Goal: Information Seeking & Learning: Learn about a topic

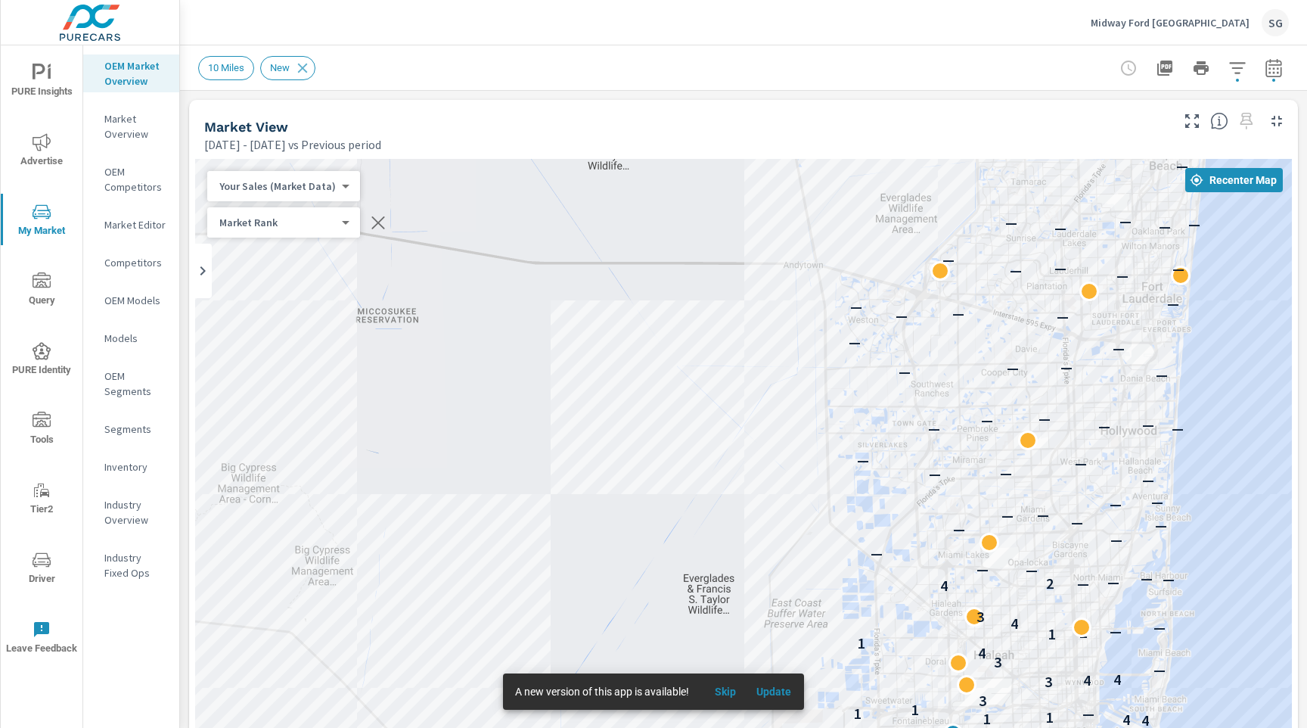
scroll to position [313, 0]
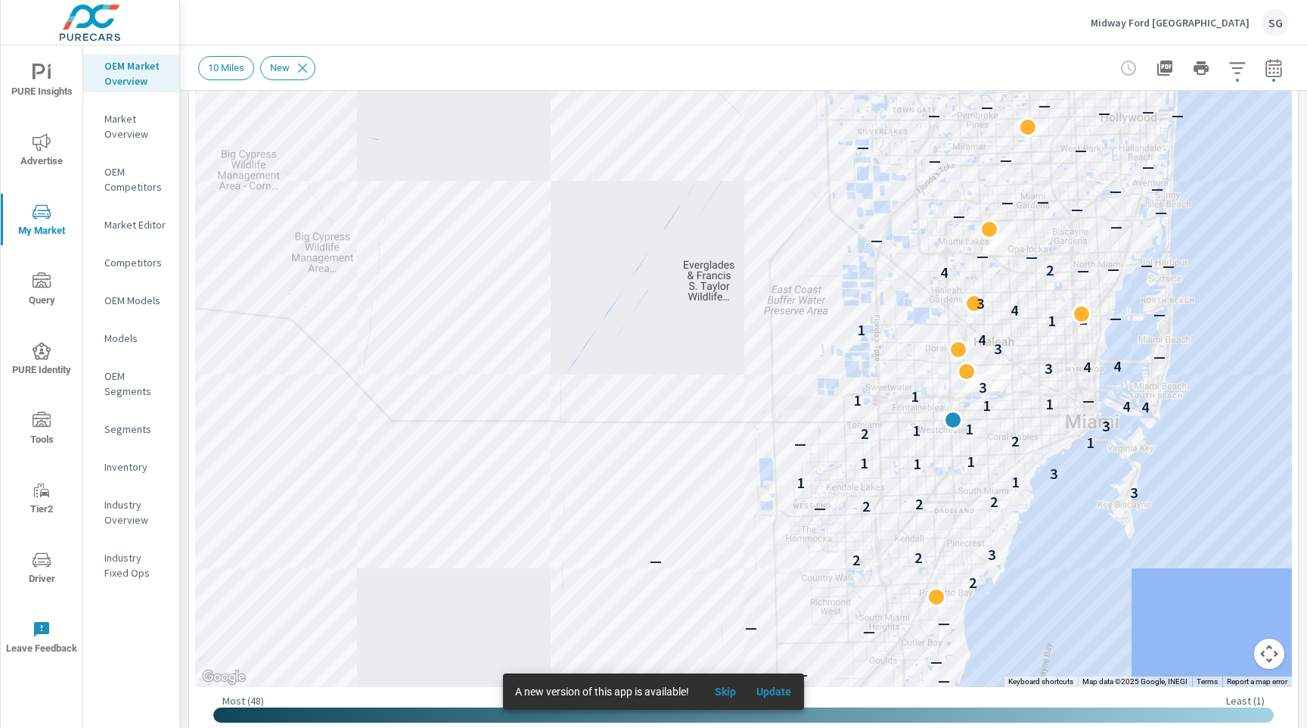
click at [1229, 21] on p "Midway Ford Miami" at bounding box center [1170, 23] width 159 height 14
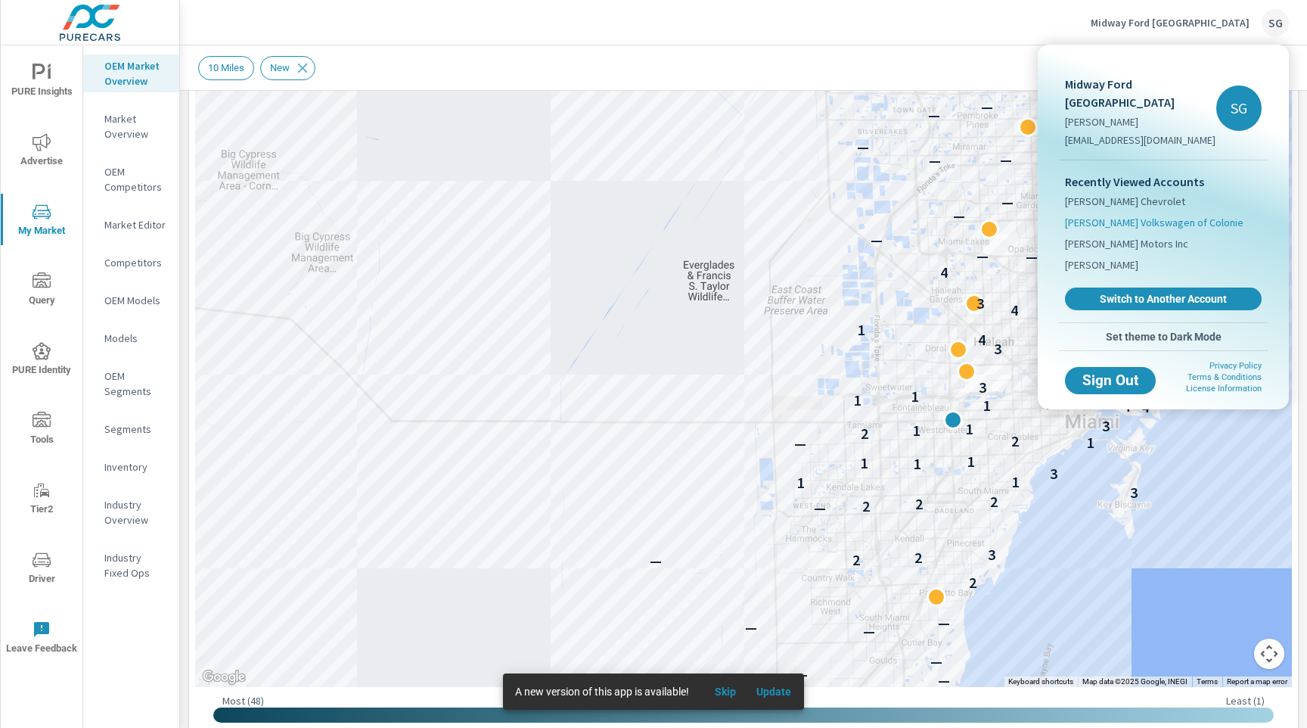
click at [1118, 215] on span "[PERSON_NAME] Volkswagen of Colonie" at bounding box center [1154, 222] width 179 height 15
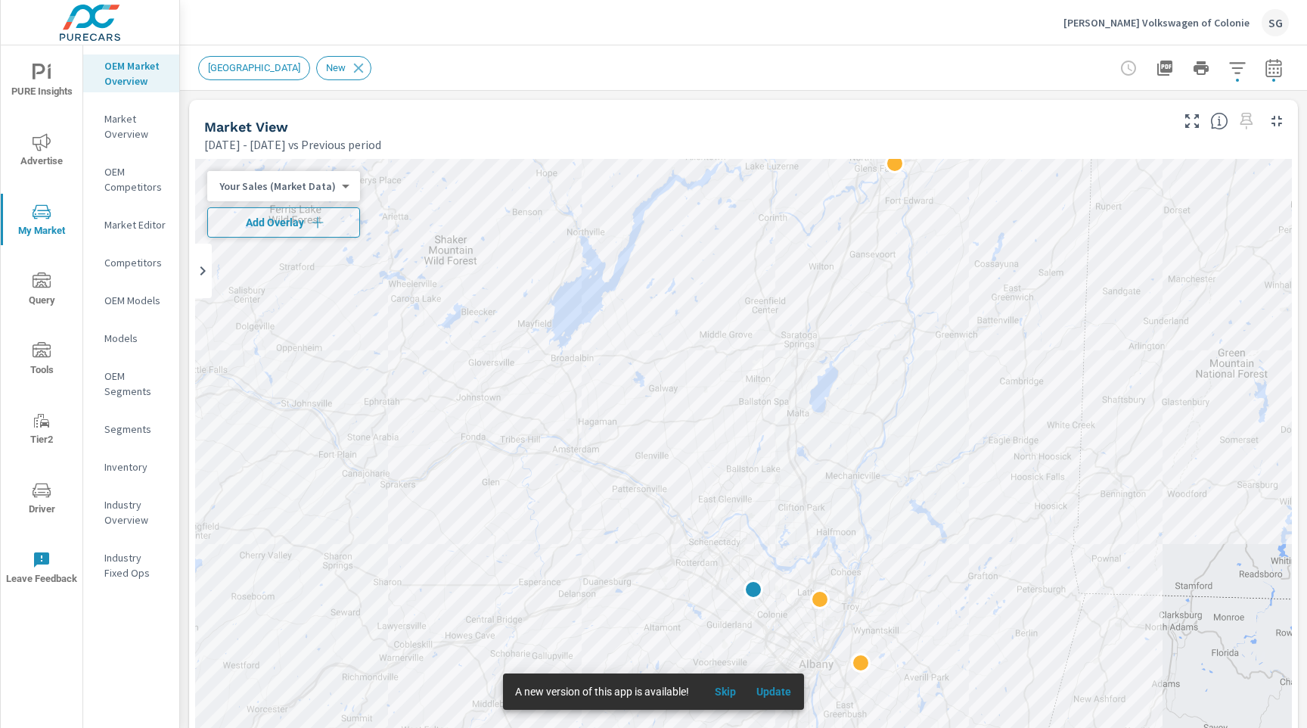
click at [253, 225] on span "Add Overlay" at bounding box center [283, 222] width 139 height 15
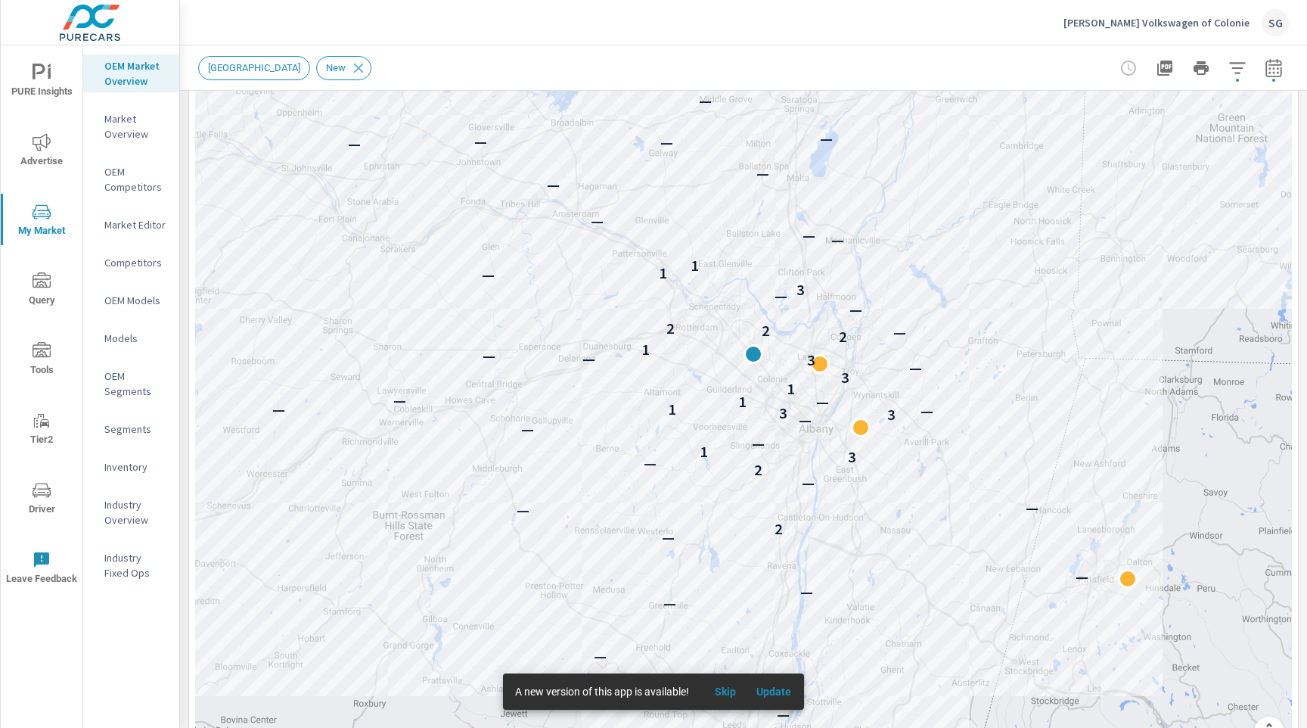
scroll to position [237, 0]
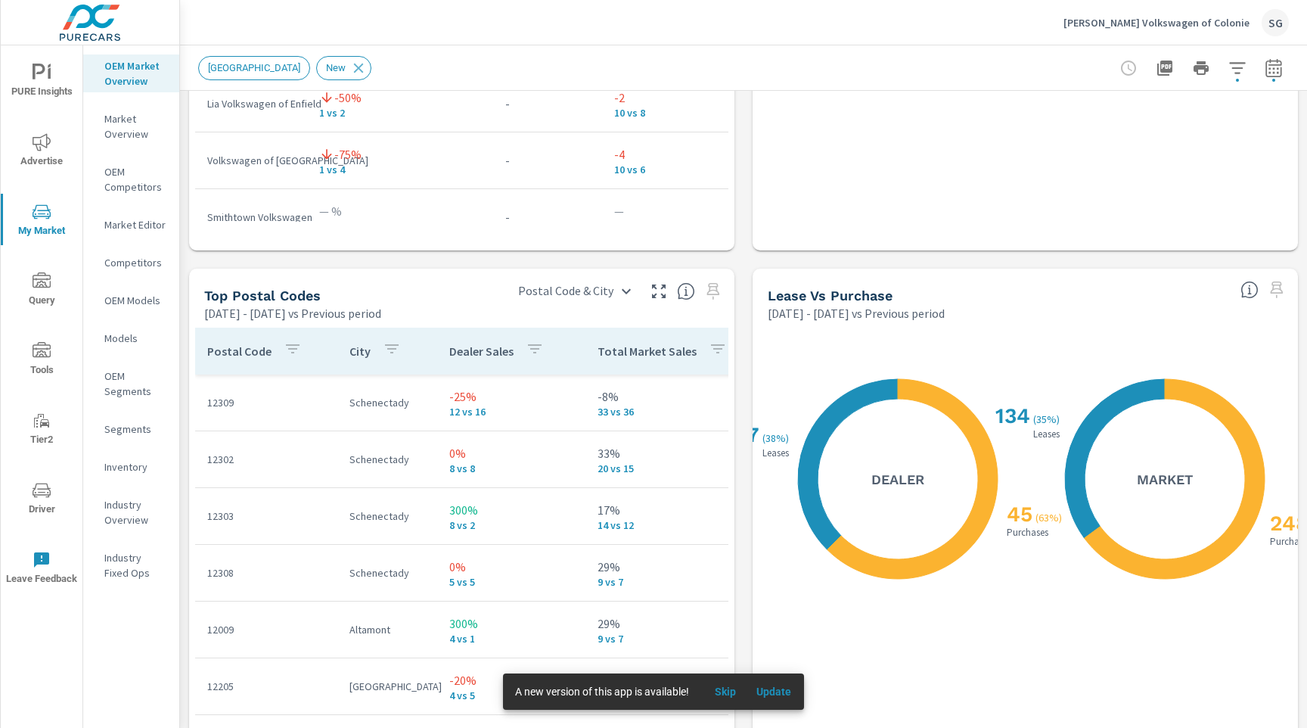
scroll to position [1610, 0]
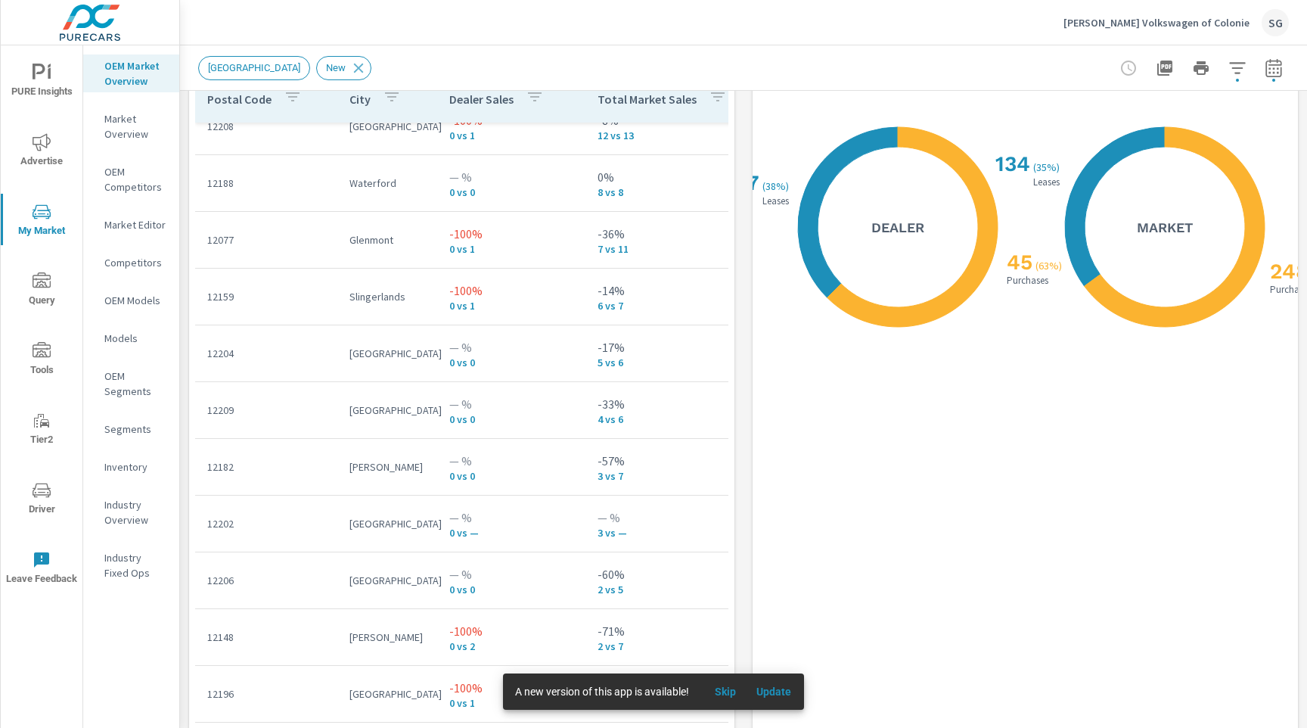
scroll to position [1954, 0]
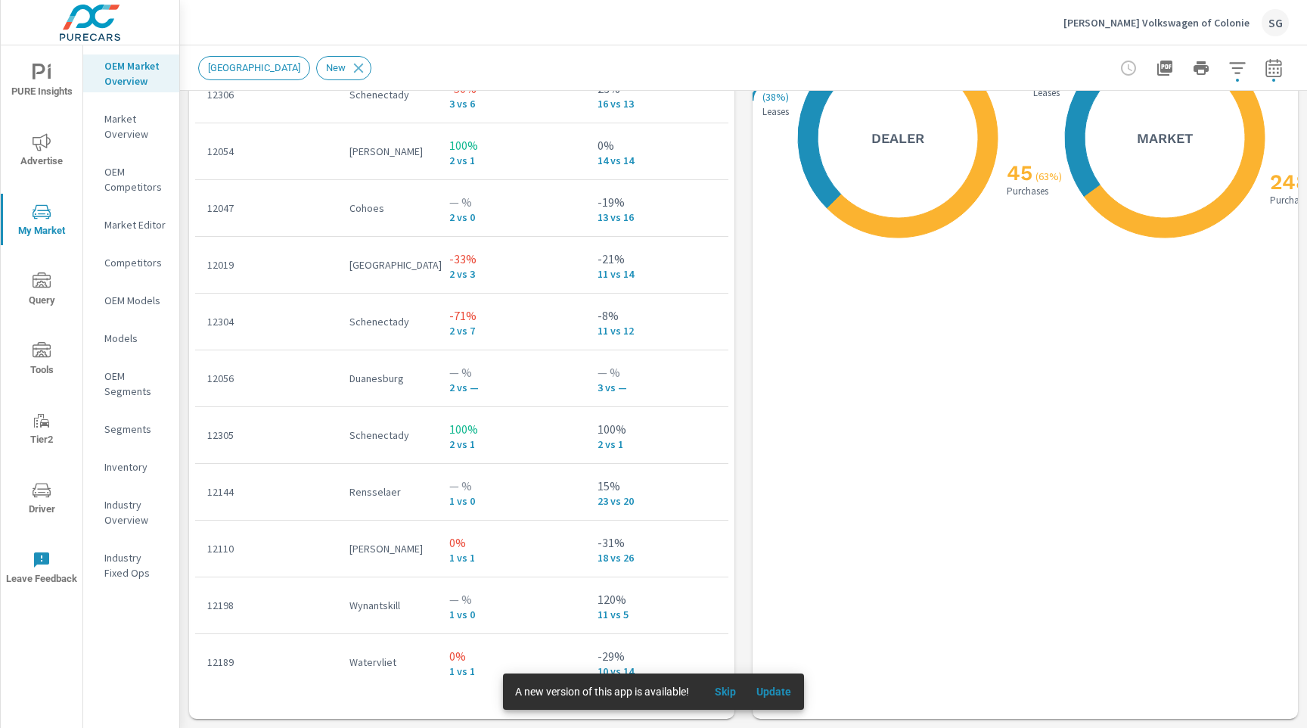
scroll to position [69, 0]
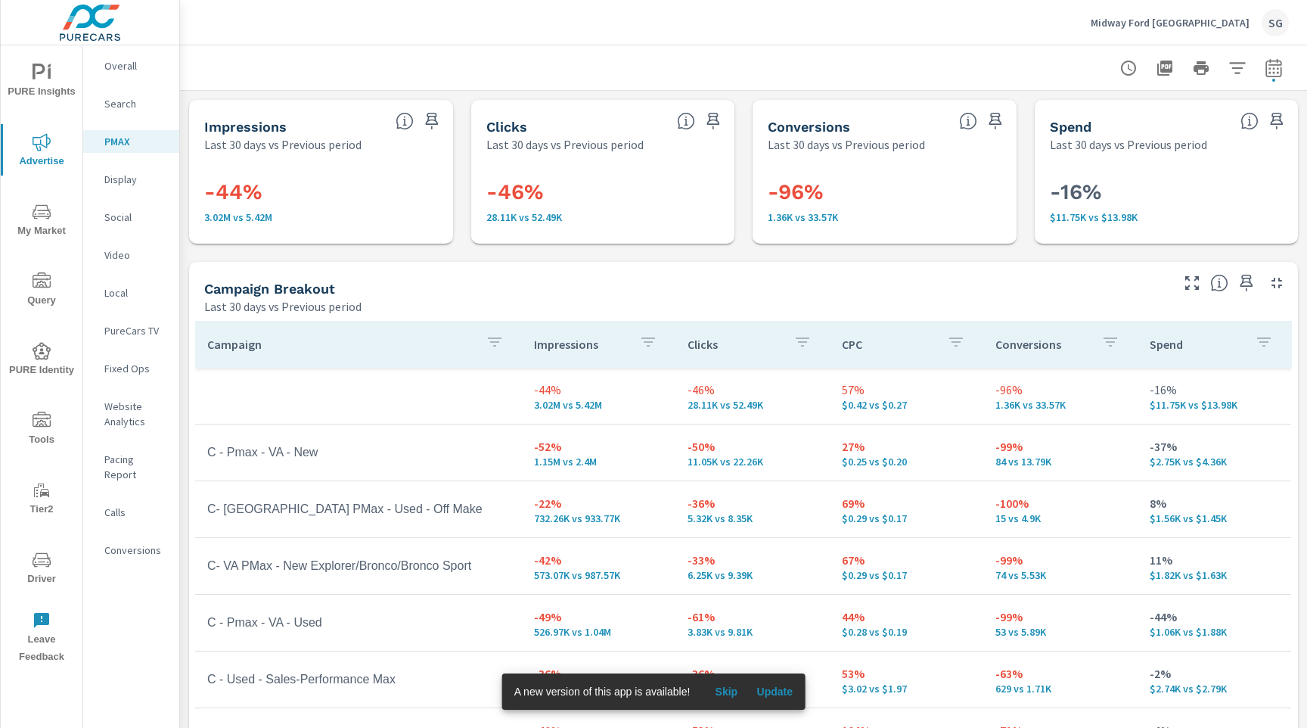
scroll to position [173, 0]
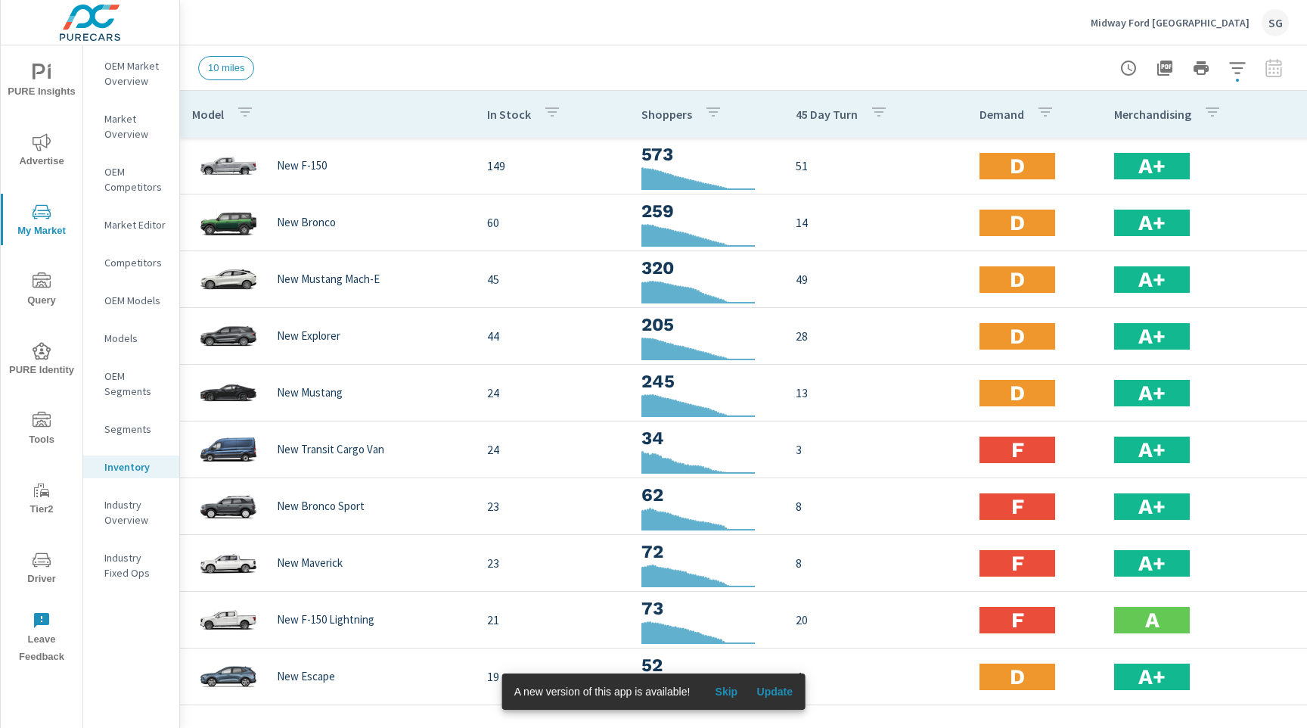
click at [1230, 28] on p "Midway Ford [GEOGRAPHIC_DATA]" at bounding box center [1170, 23] width 159 height 14
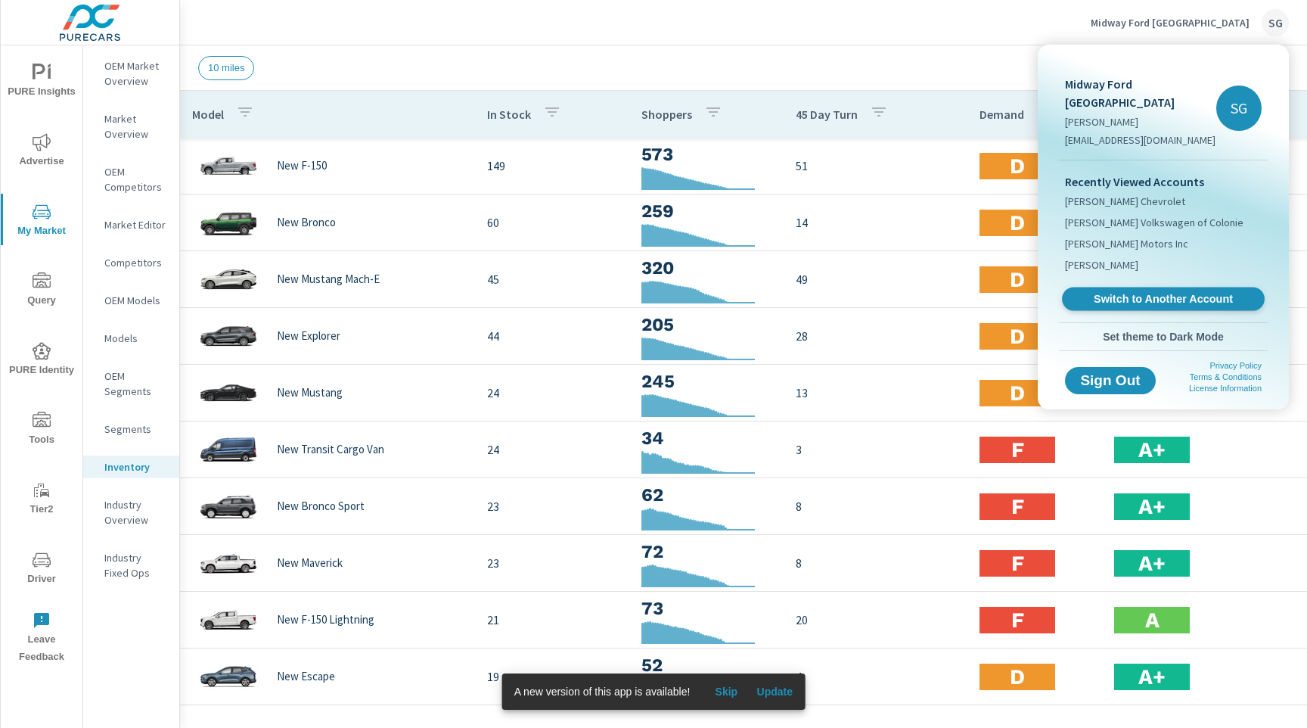
click at [1141, 292] on span "Switch to Another Account" at bounding box center [1163, 299] width 185 height 14
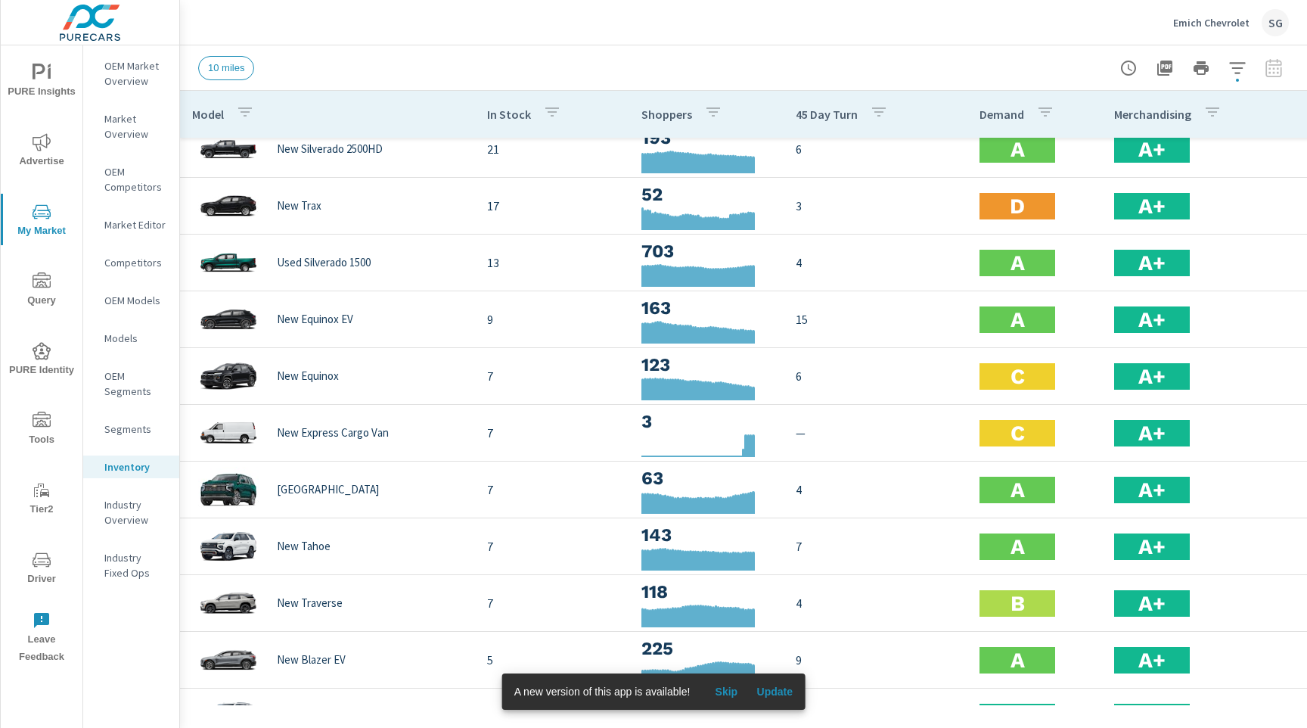
scroll to position [155, 0]
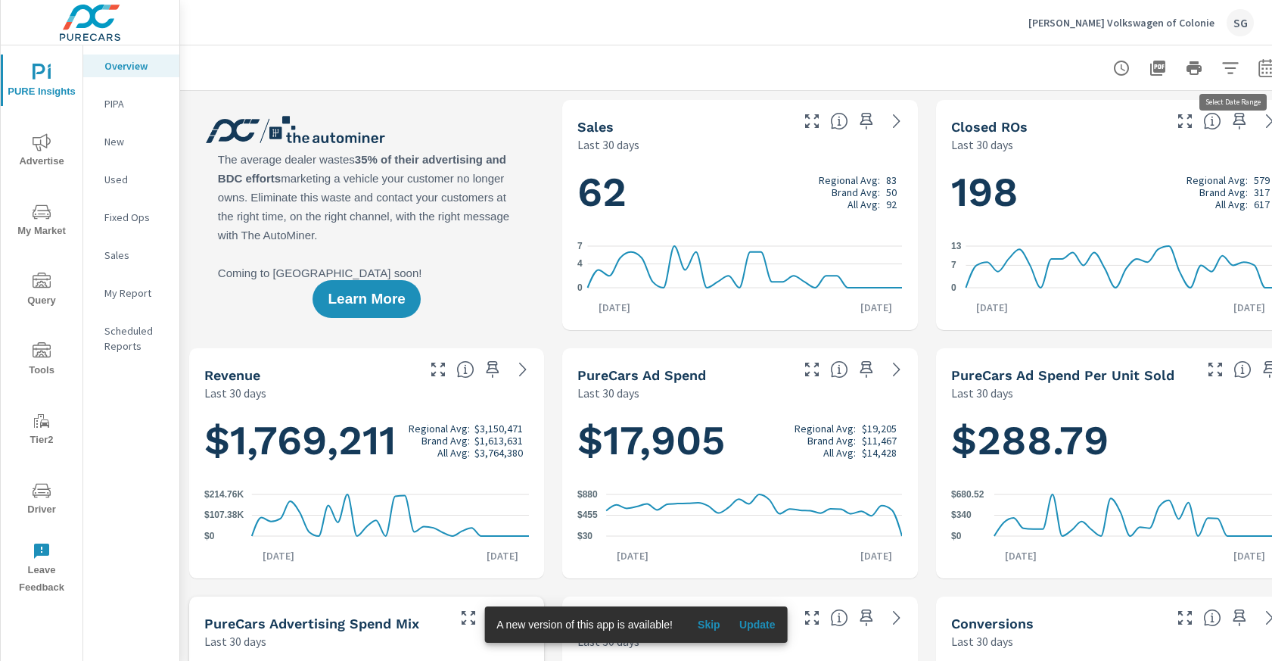
click at [1261, 76] on icon "button" at bounding box center [1266, 67] width 16 height 18
select select "Last 30 days"
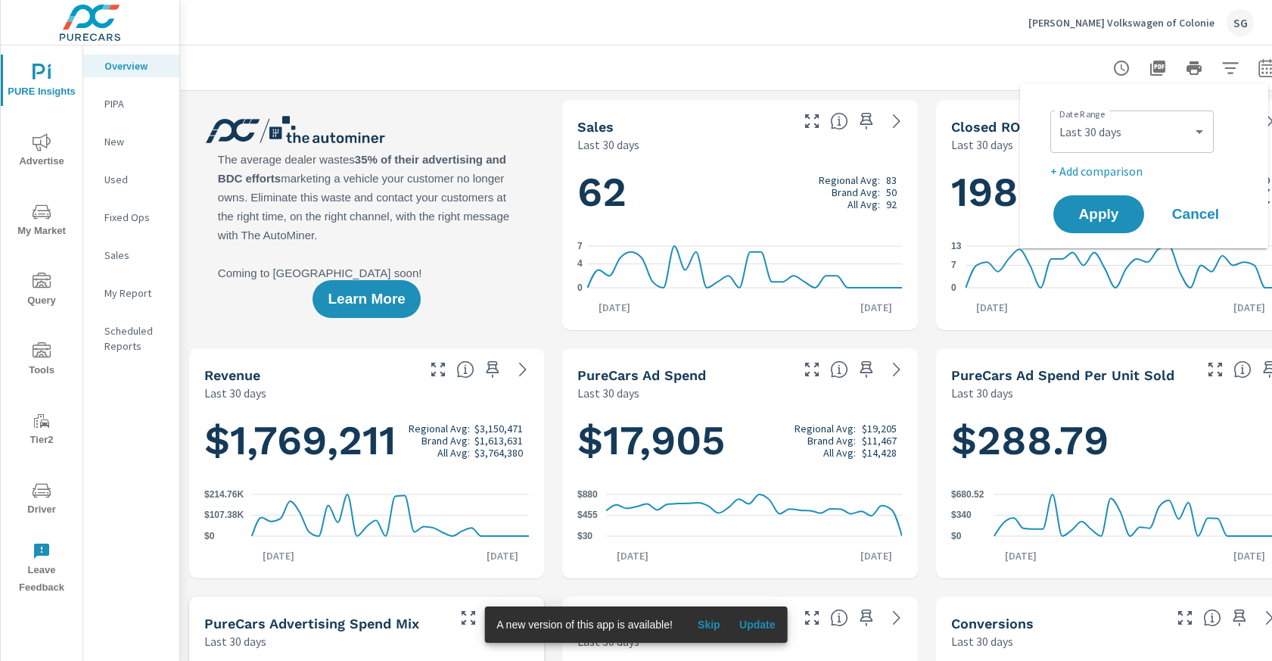
click at [1105, 174] on p "+ Add comparison" at bounding box center [1147, 171] width 194 height 18
select select "Previous period"
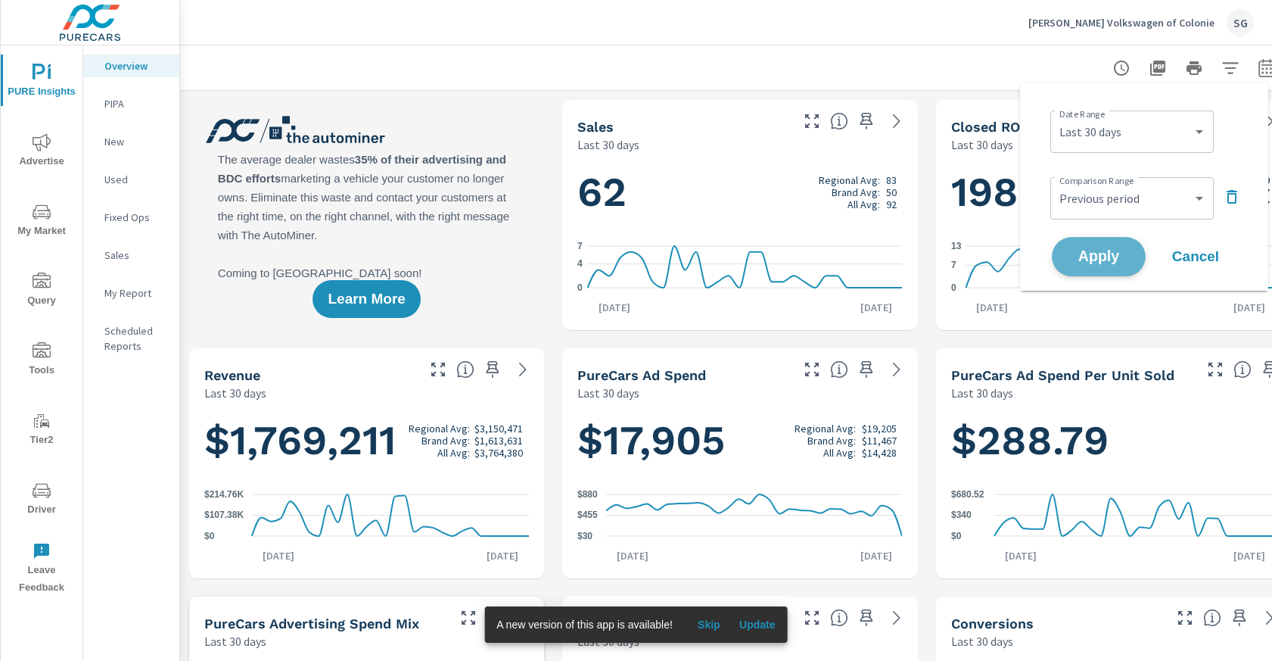
click at [1070, 260] on span "Apply" at bounding box center [1099, 257] width 62 height 14
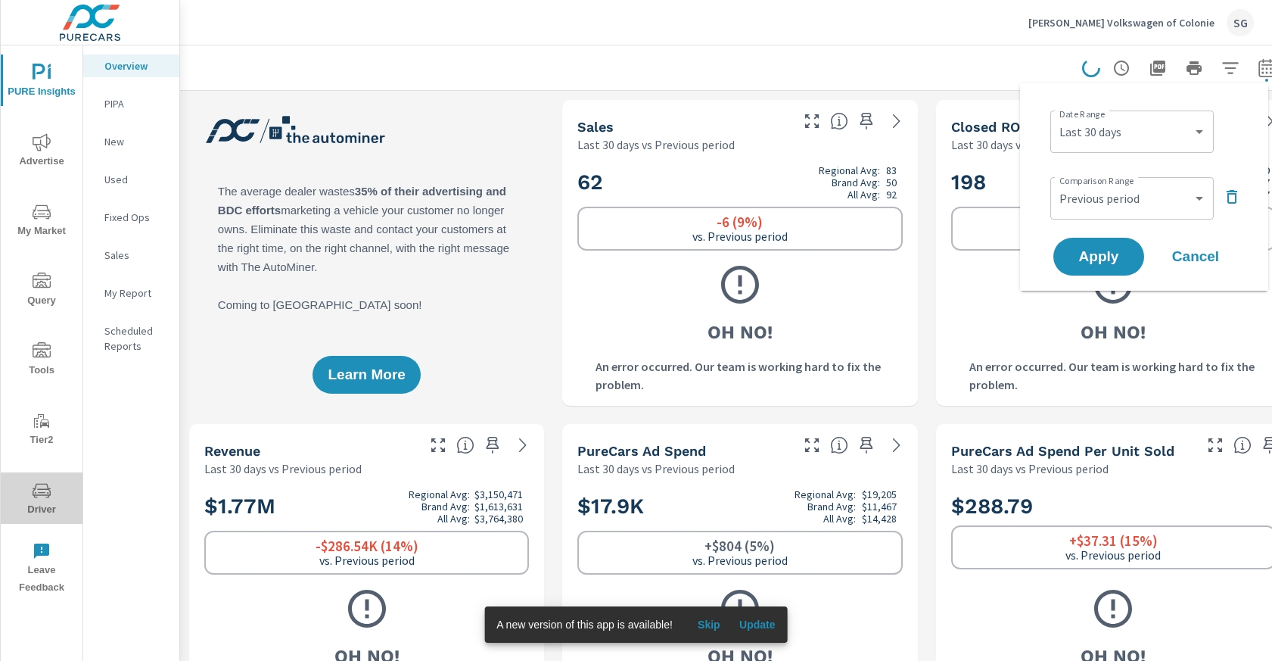
click at [37, 497] on icon "nav menu" at bounding box center [42, 490] width 18 height 18
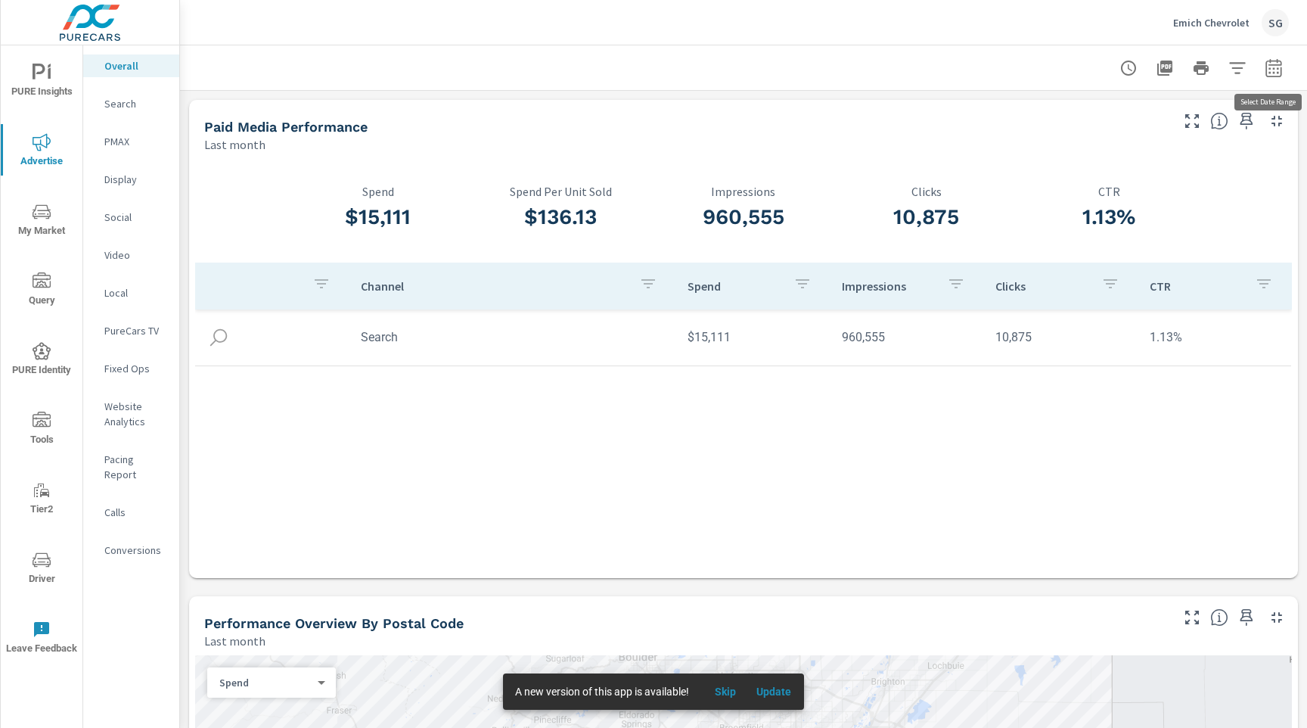
click at [1271, 74] on icon "button" at bounding box center [1274, 68] width 18 height 18
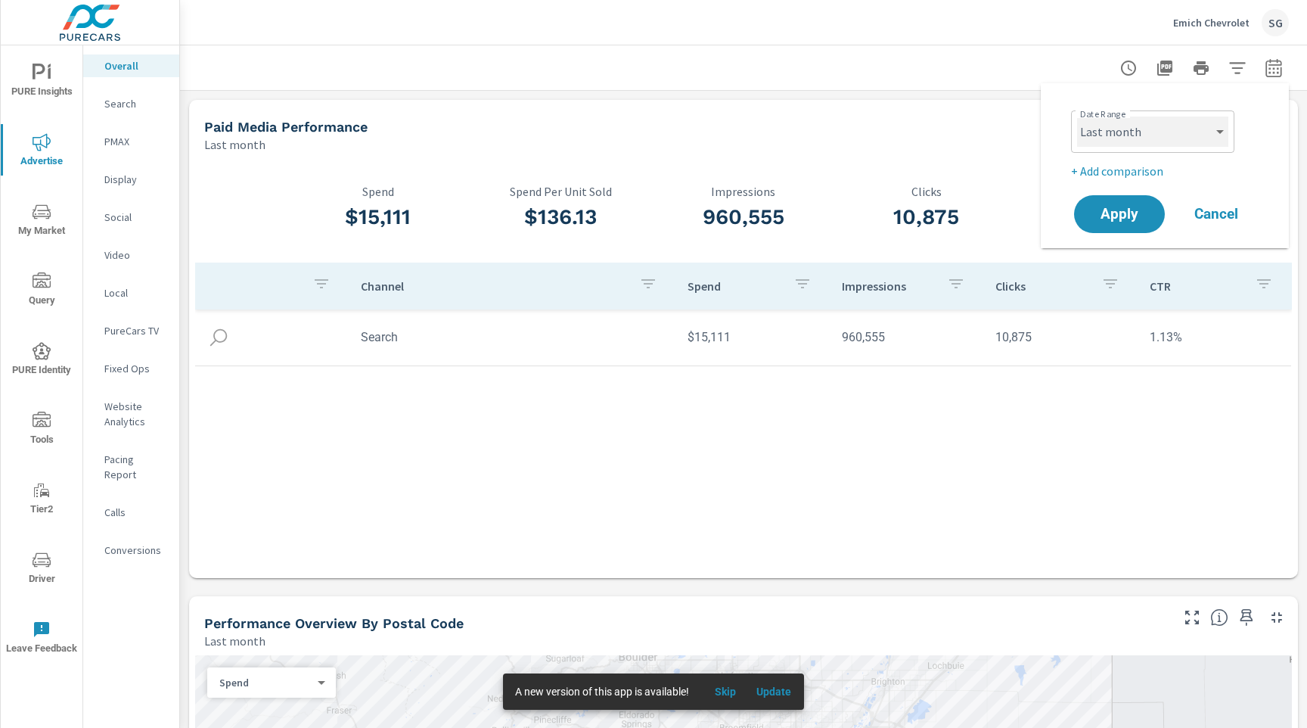
click at [1189, 137] on select "Custom Yesterday Last week Last 7 days Last 14 days Last 30 days Last 45 days L…" at bounding box center [1152, 132] width 151 height 30
select select "Last 30 days"
click at [1077, 117] on select "Custom Yesterday Last week Last 7 days Last 14 days Last 30 days Last 45 days L…" at bounding box center [1152, 132] width 151 height 30
click at [1131, 166] on p "+ Add comparison" at bounding box center [1168, 171] width 194 height 18
select select "Previous period"
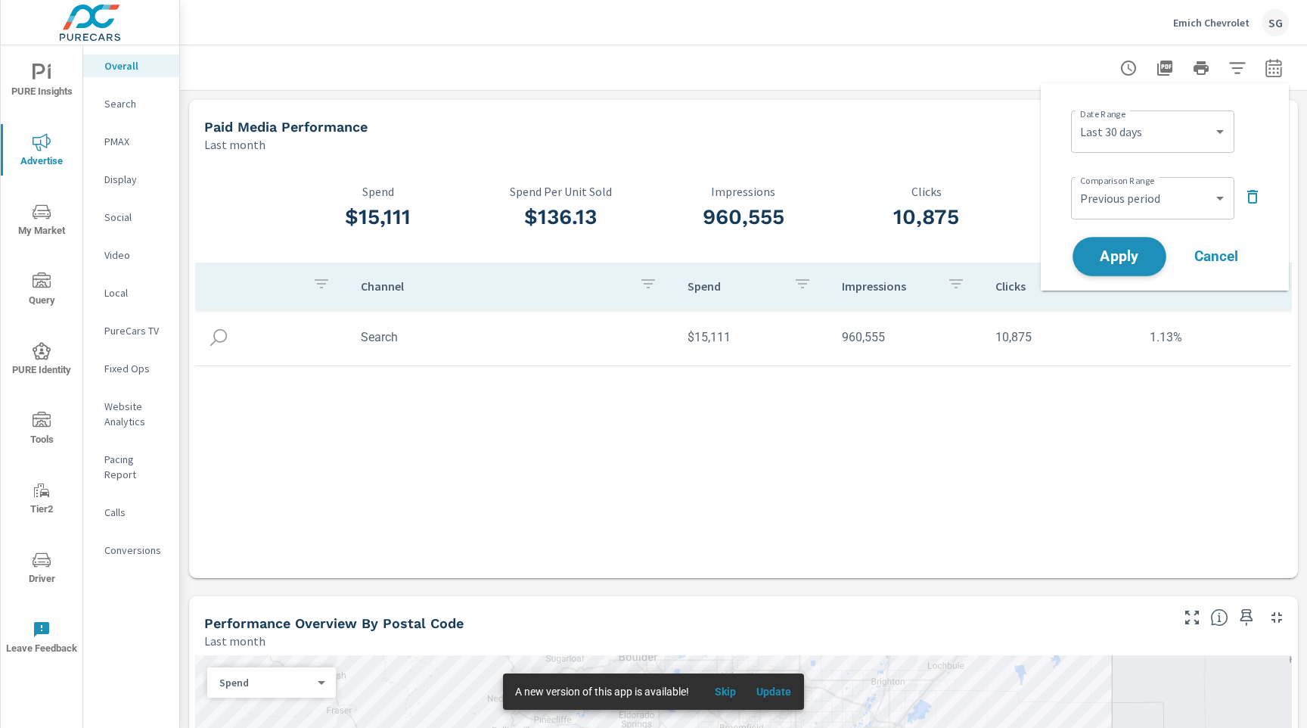
click at [1108, 259] on span "Apply" at bounding box center [1120, 257] width 62 height 14
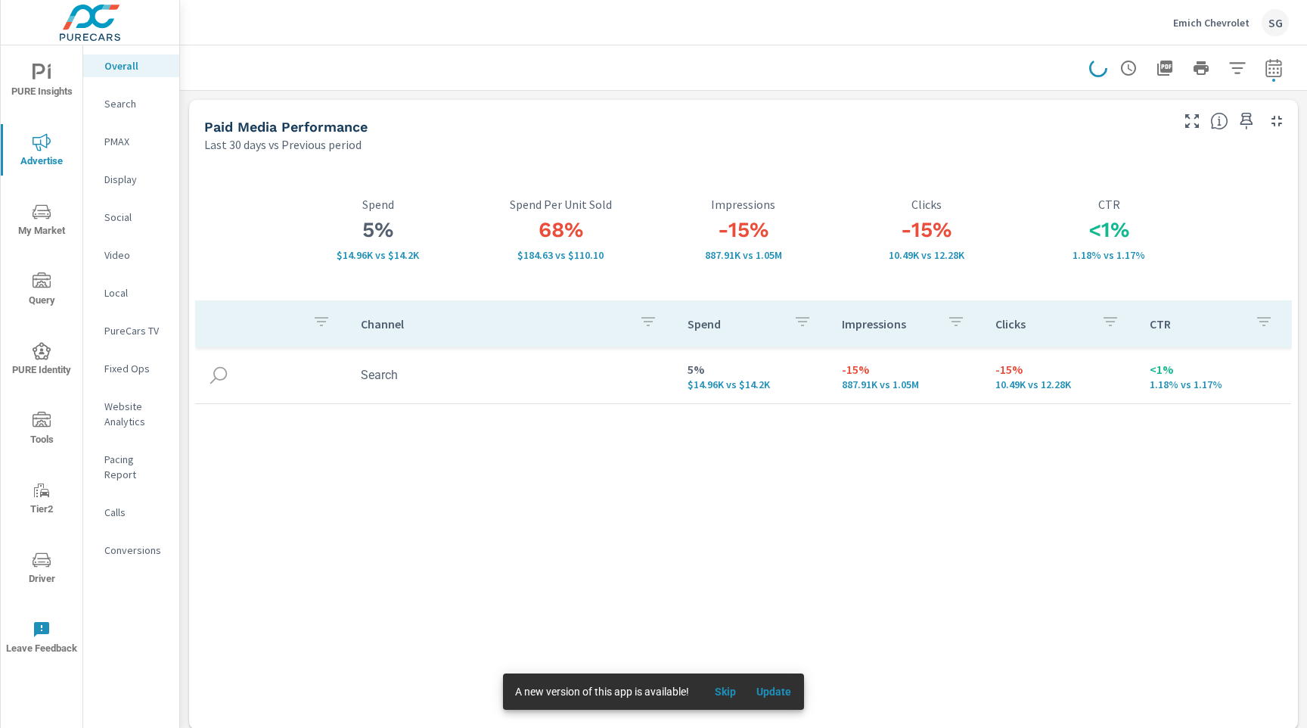
click at [124, 110] on p "Search" at bounding box center [135, 103] width 63 height 15
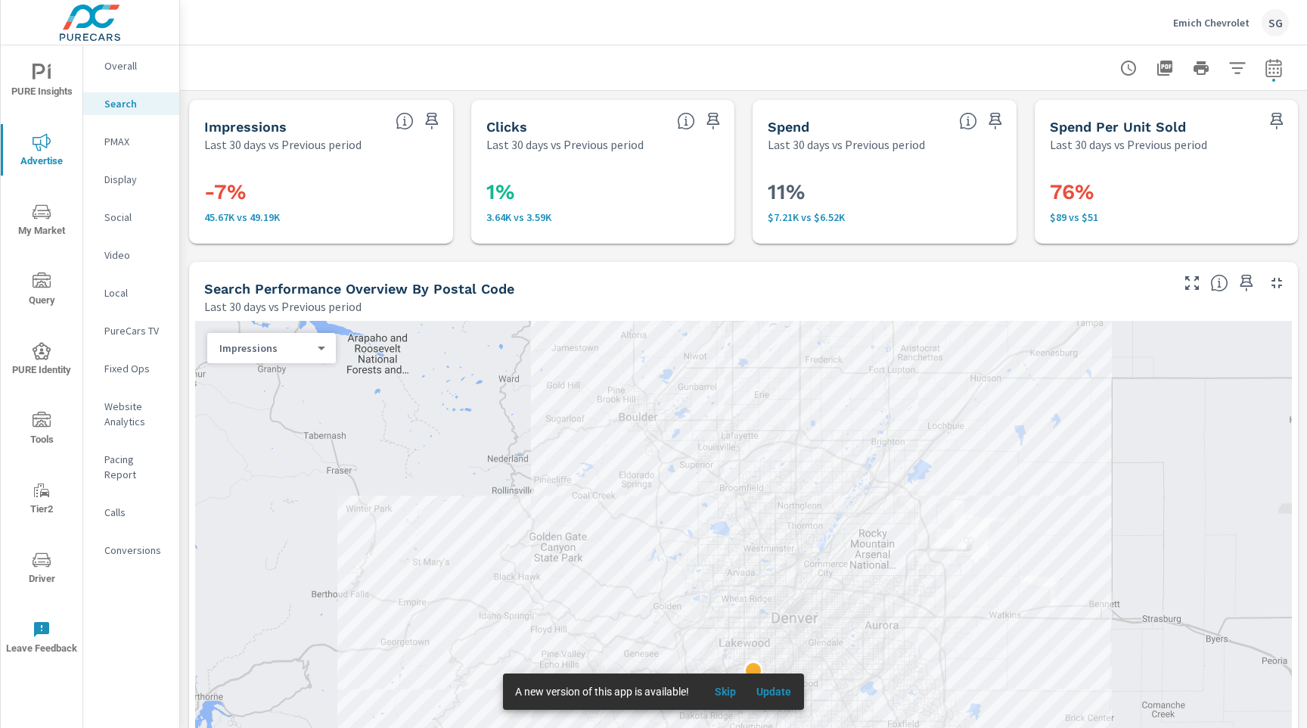
scroll to position [26, 0]
click at [111, 145] on p "PMAX" at bounding box center [135, 141] width 63 height 15
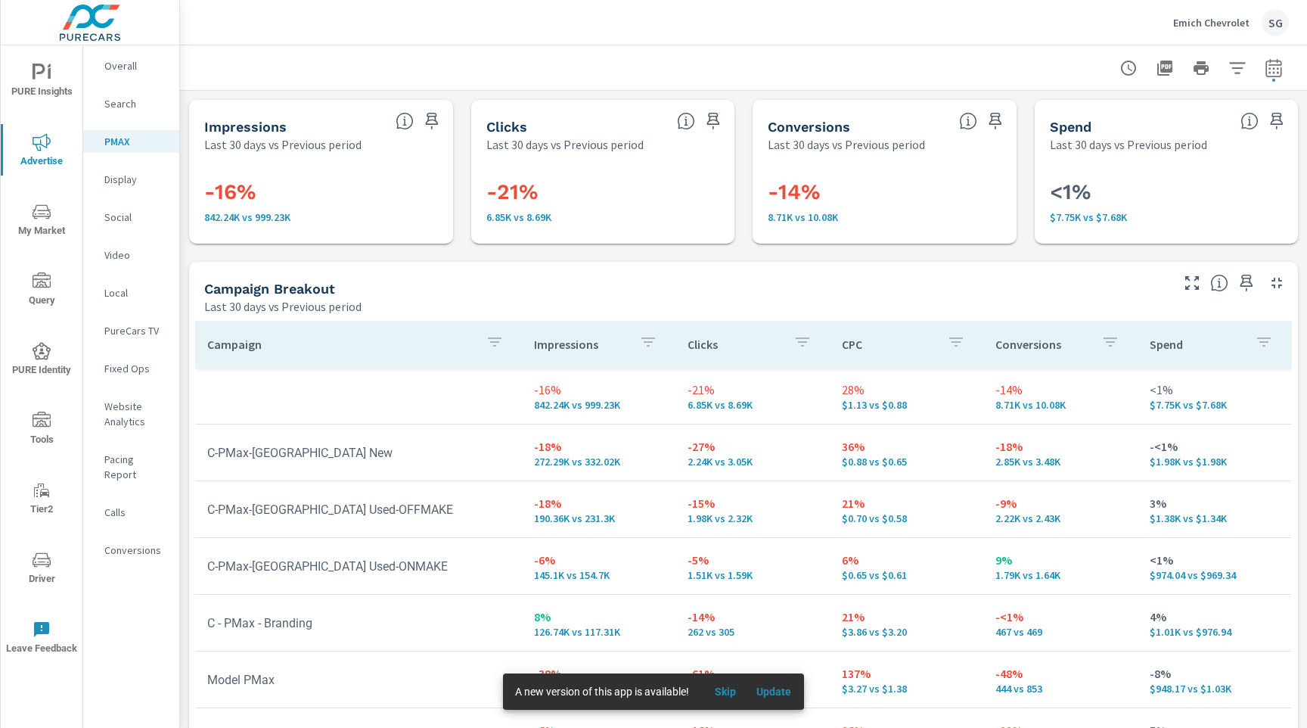
click at [182, 449] on div "Impressions Last 30 days vs Previous period -16% 842.24K vs 999.23K Clicks Last…" at bounding box center [743, 496] width 1127 height 810
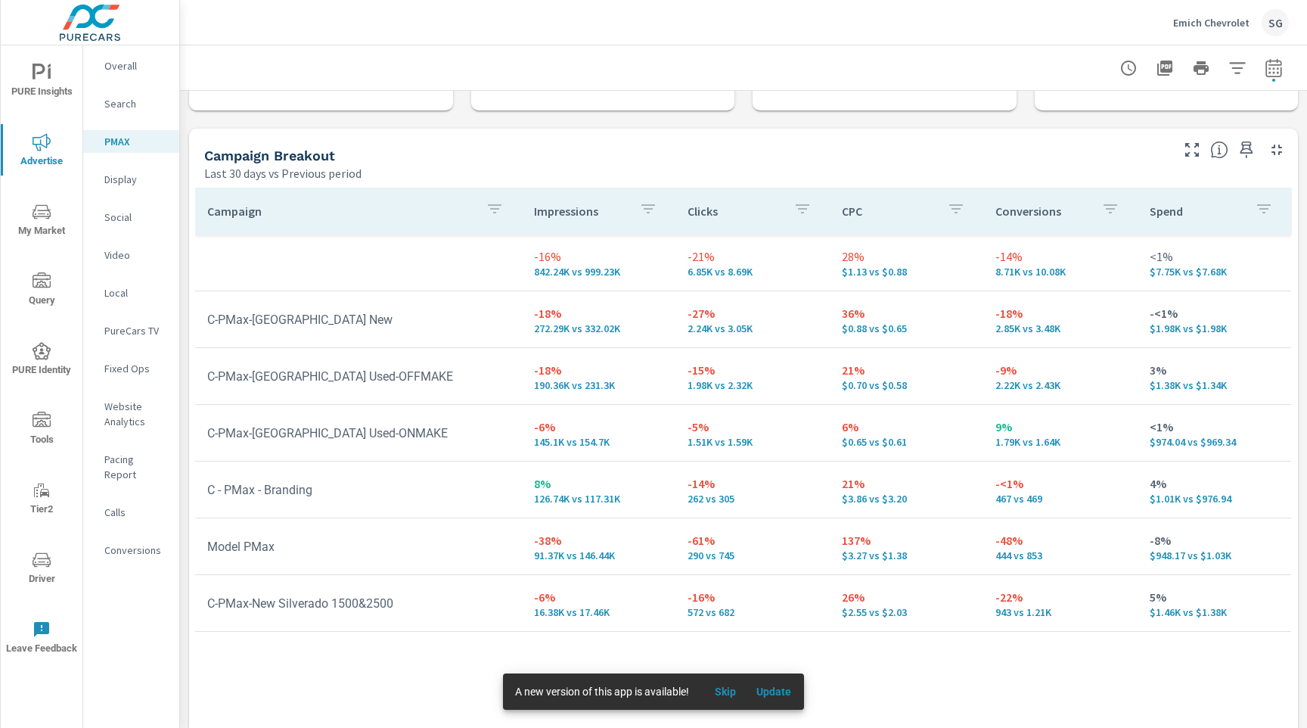
scroll to position [142, 0]
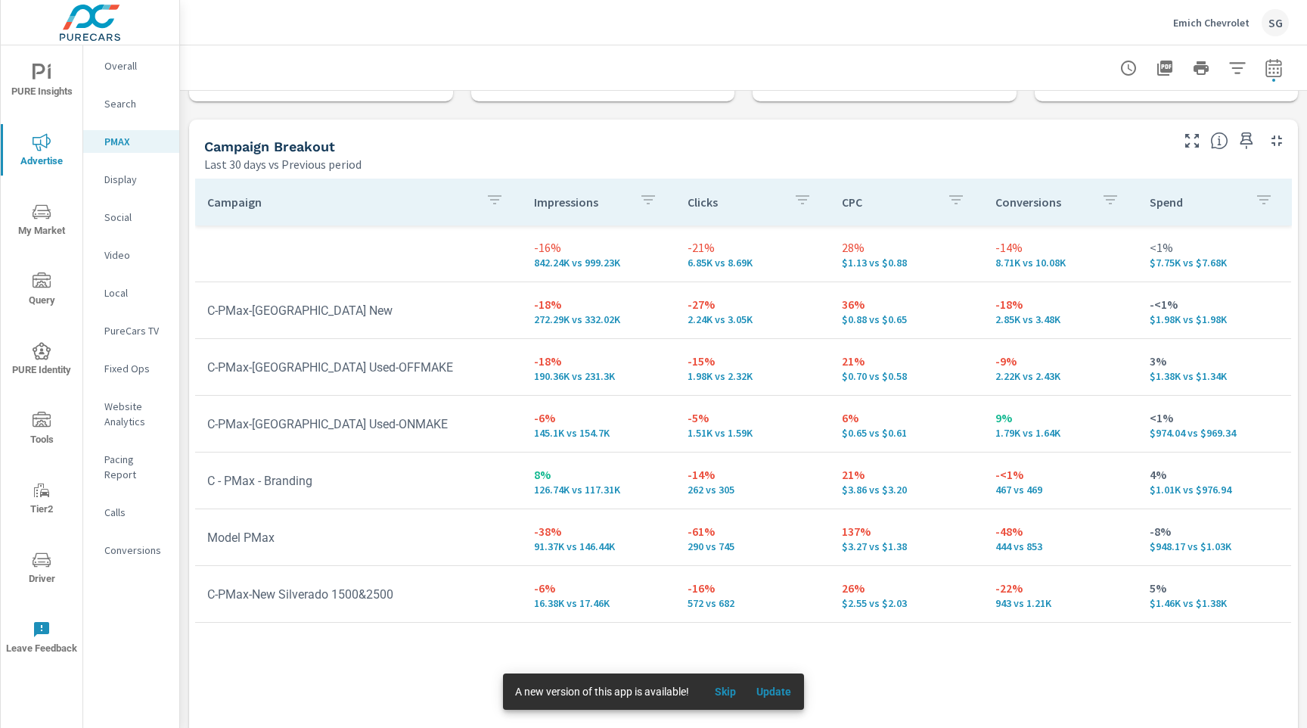
click at [127, 110] on p "Search" at bounding box center [135, 103] width 63 height 15
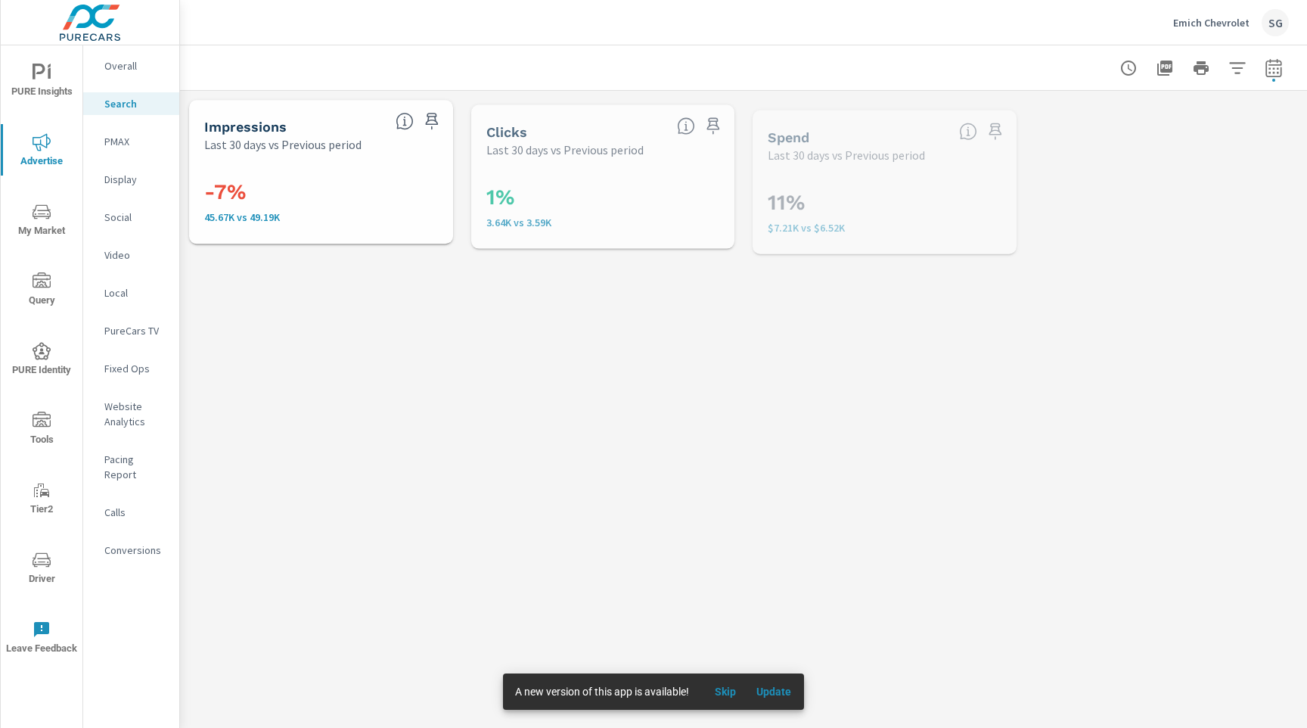
scroll to position [26, 0]
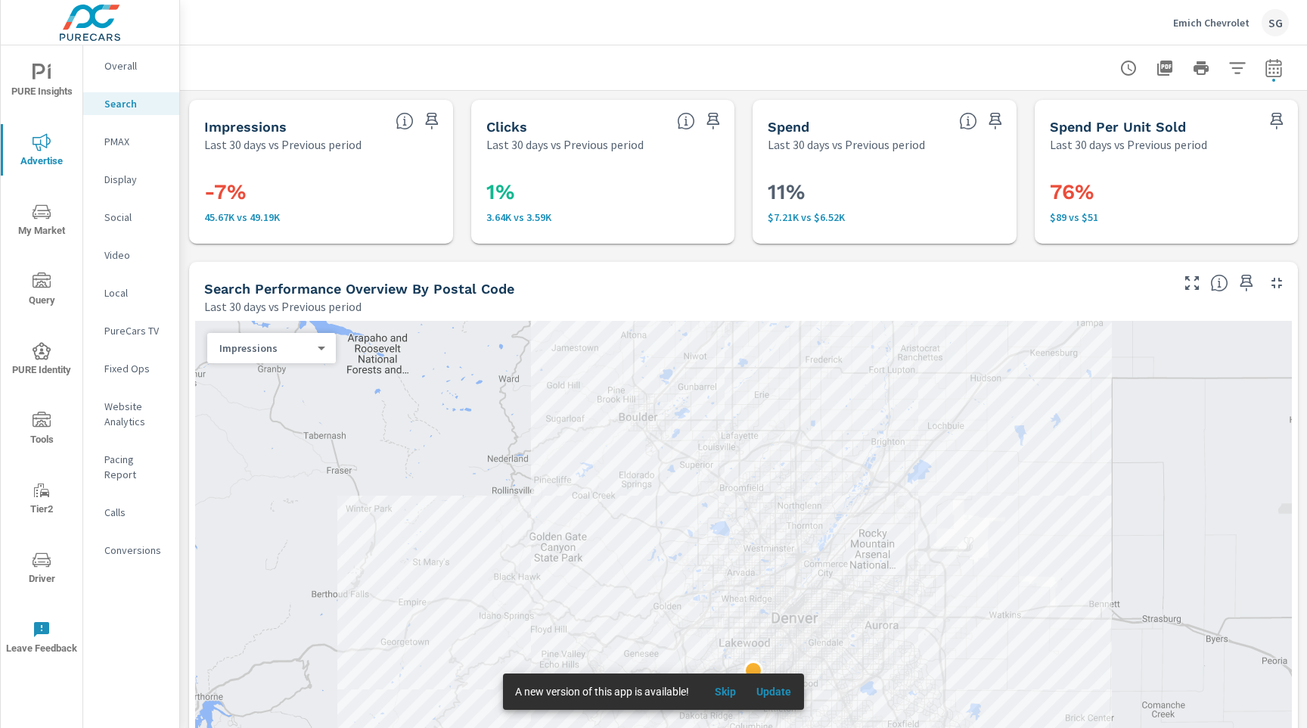
click at [189, 306] on div "Search Performance Overview By Postal Code Last 30 days vs Previous period" at bounding box center [681, 289] width 985 height 54
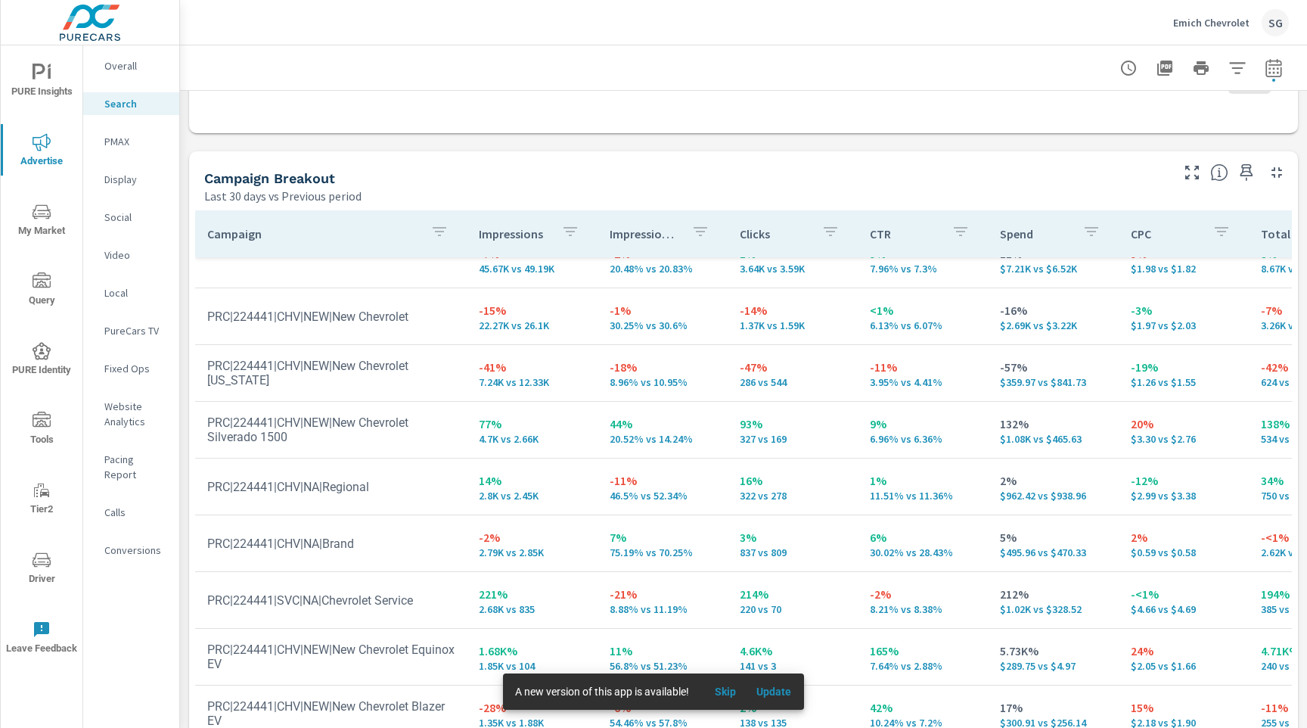
scroll to position [1409, 0]
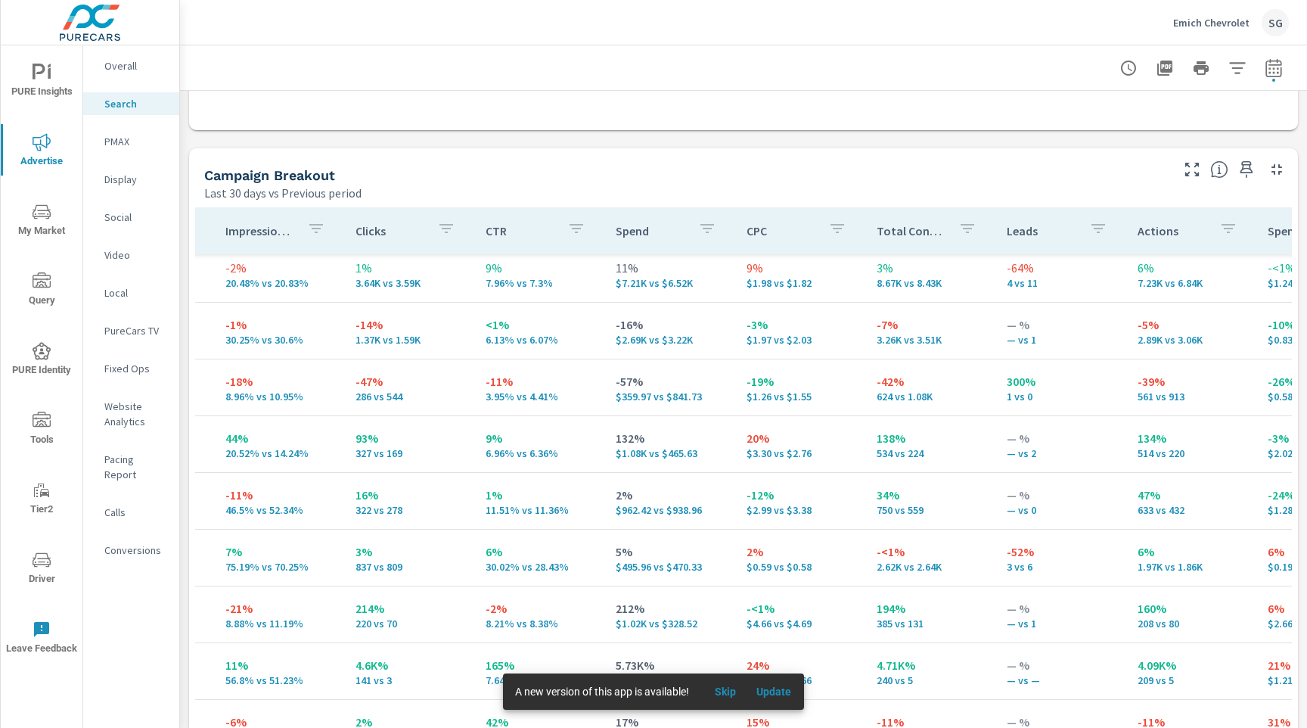
scroll to position [0, 384]
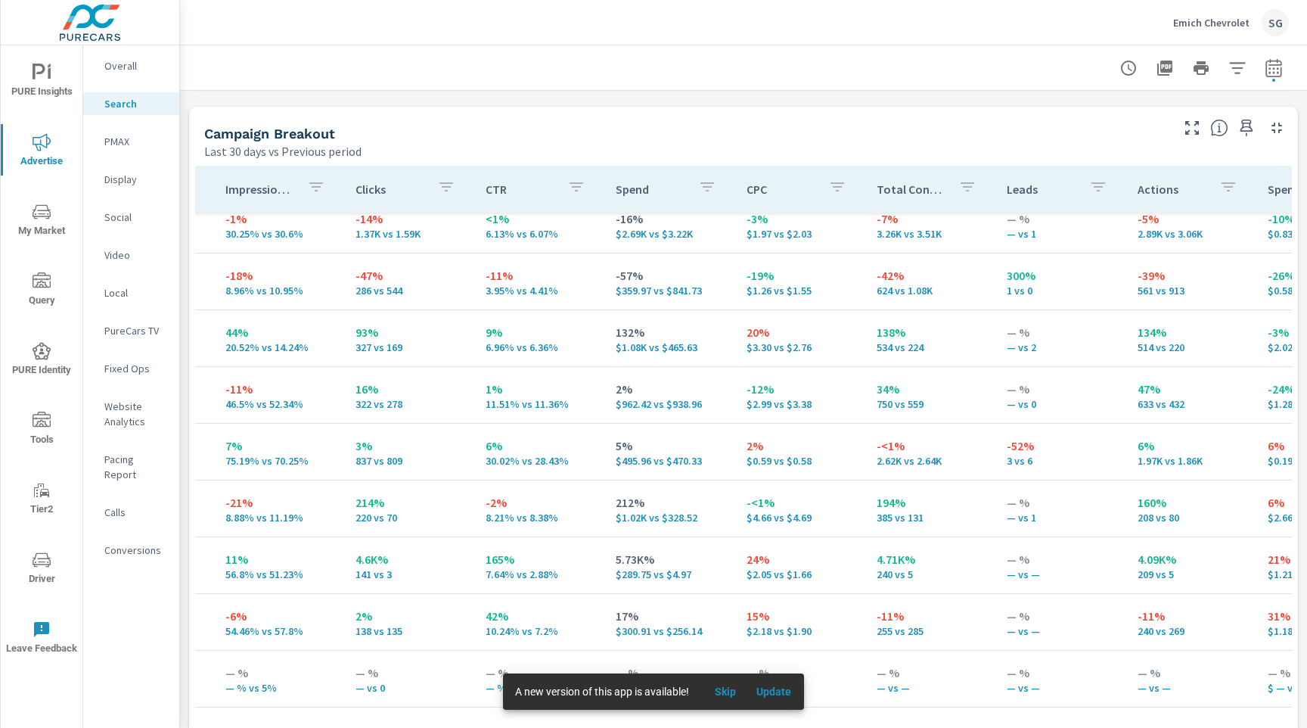
scroll to position [1468, 0]
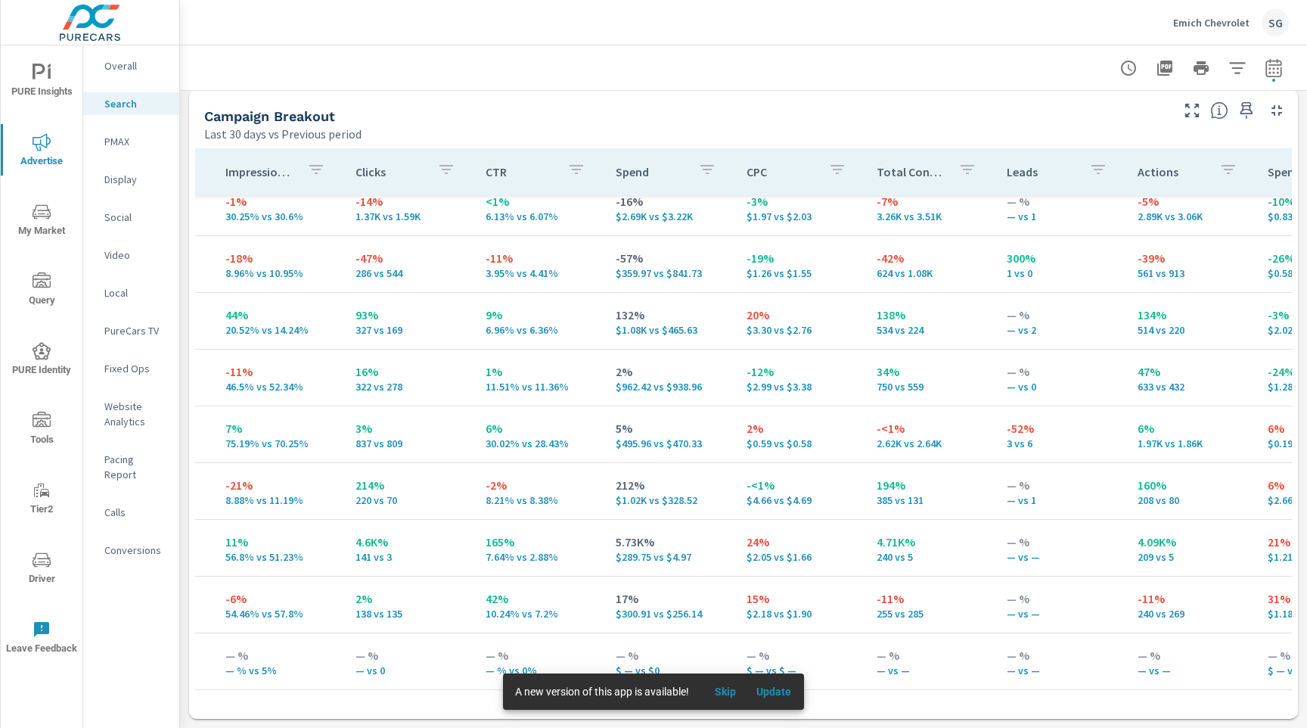
scroll to position [0, 384]
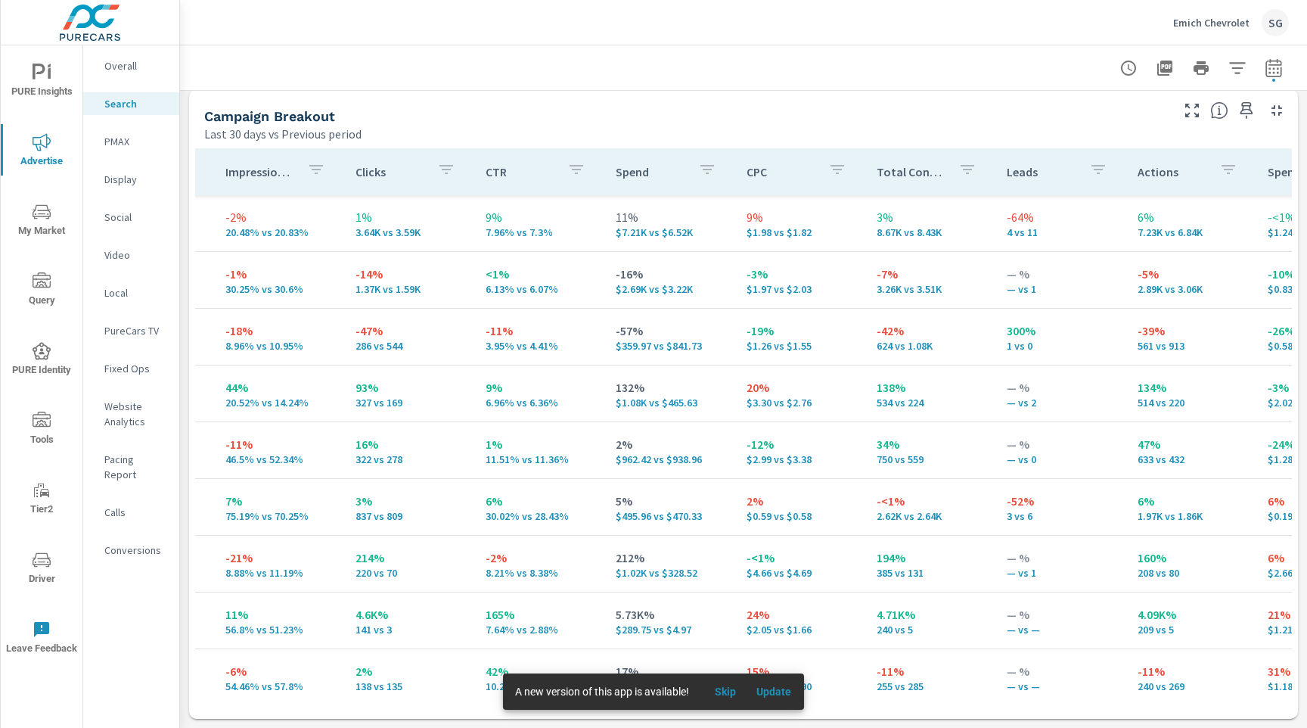
click at [676, 133] on div "Last 30 days vs Previous period" at bounding box center [686, 134] width 964 height 18
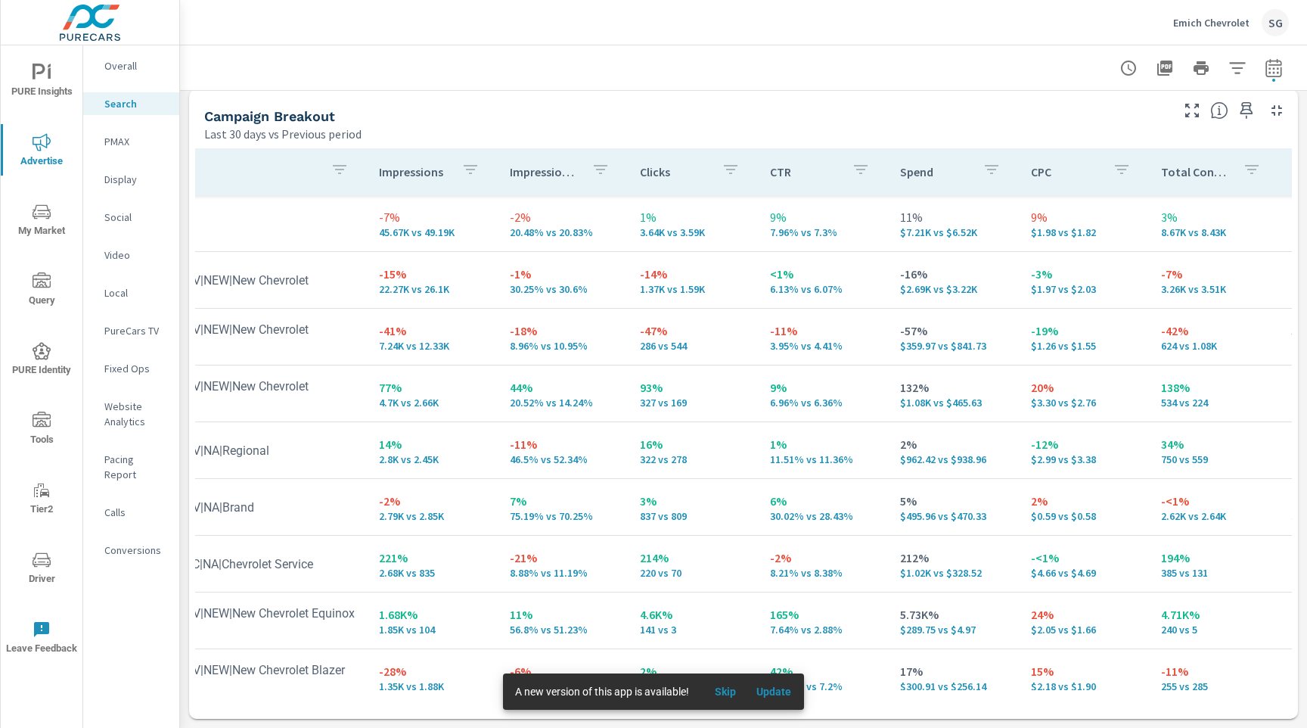
scroll to position [0, 0]
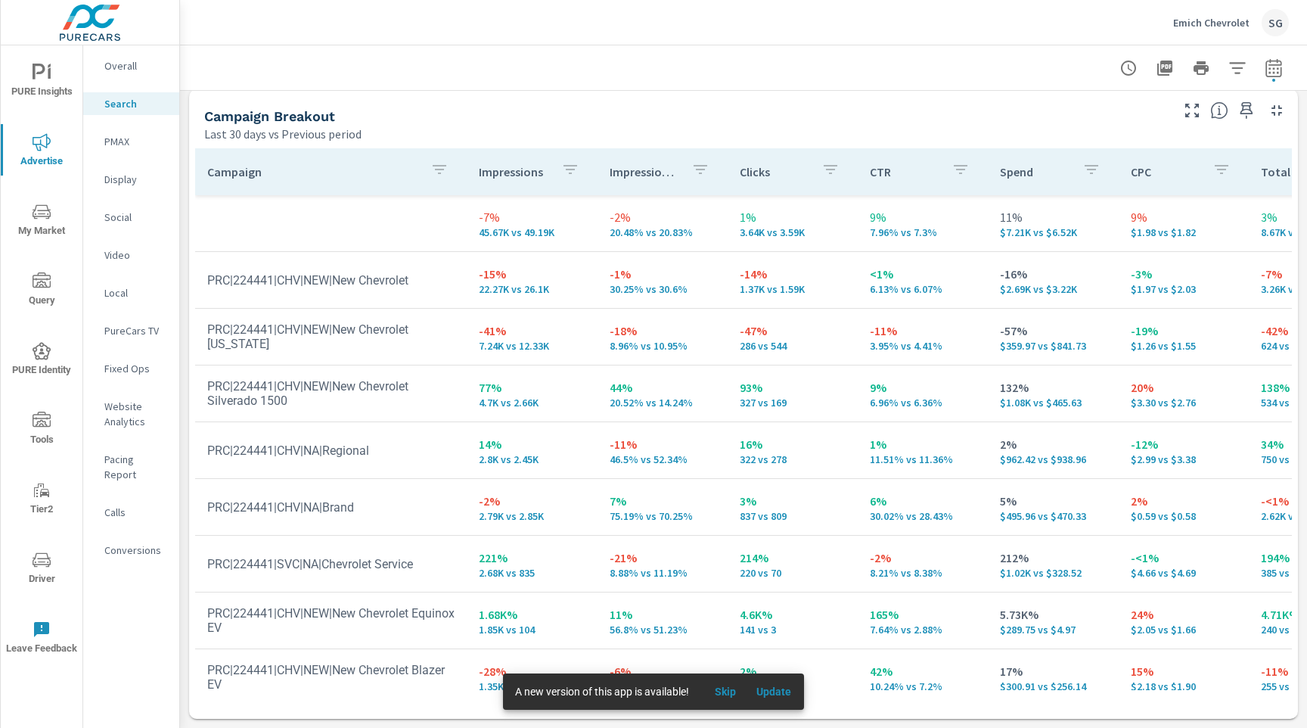
click at [602, 128] on div "Last 30 days vs Previous period" at bounding box center [686, 134] width 964 height 18
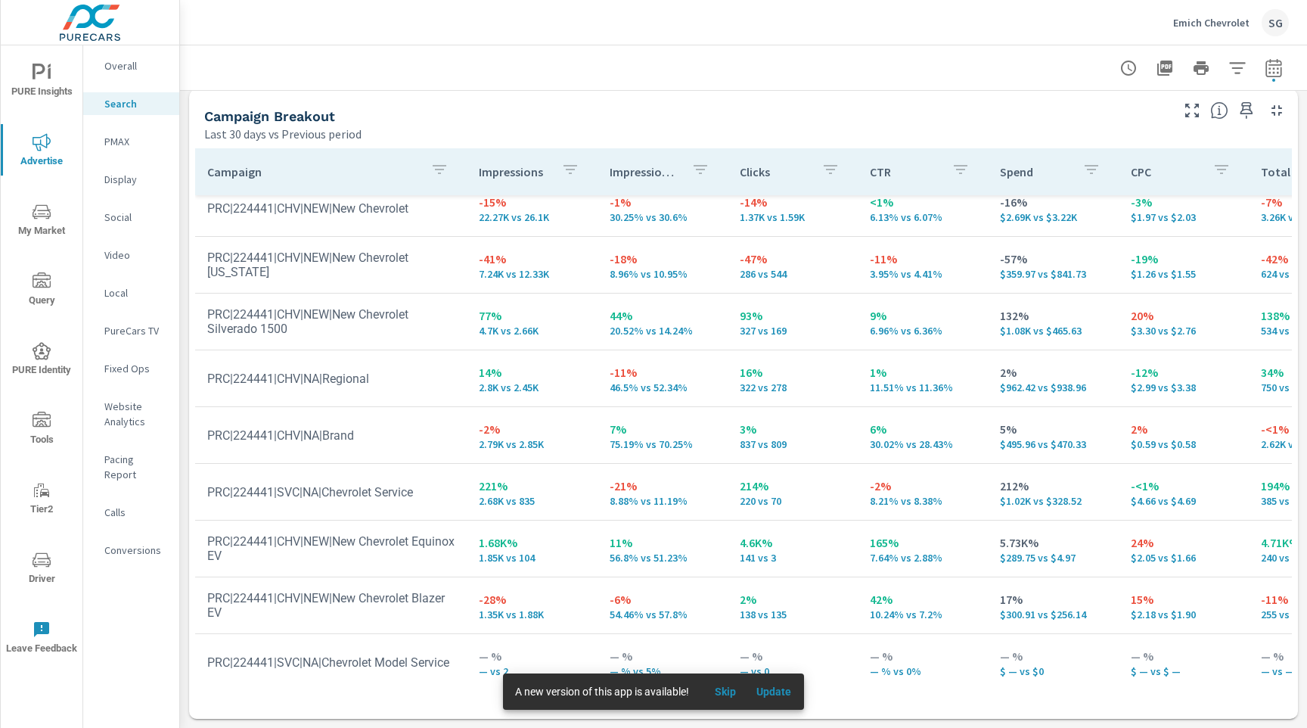
scroll to position [73, 0]
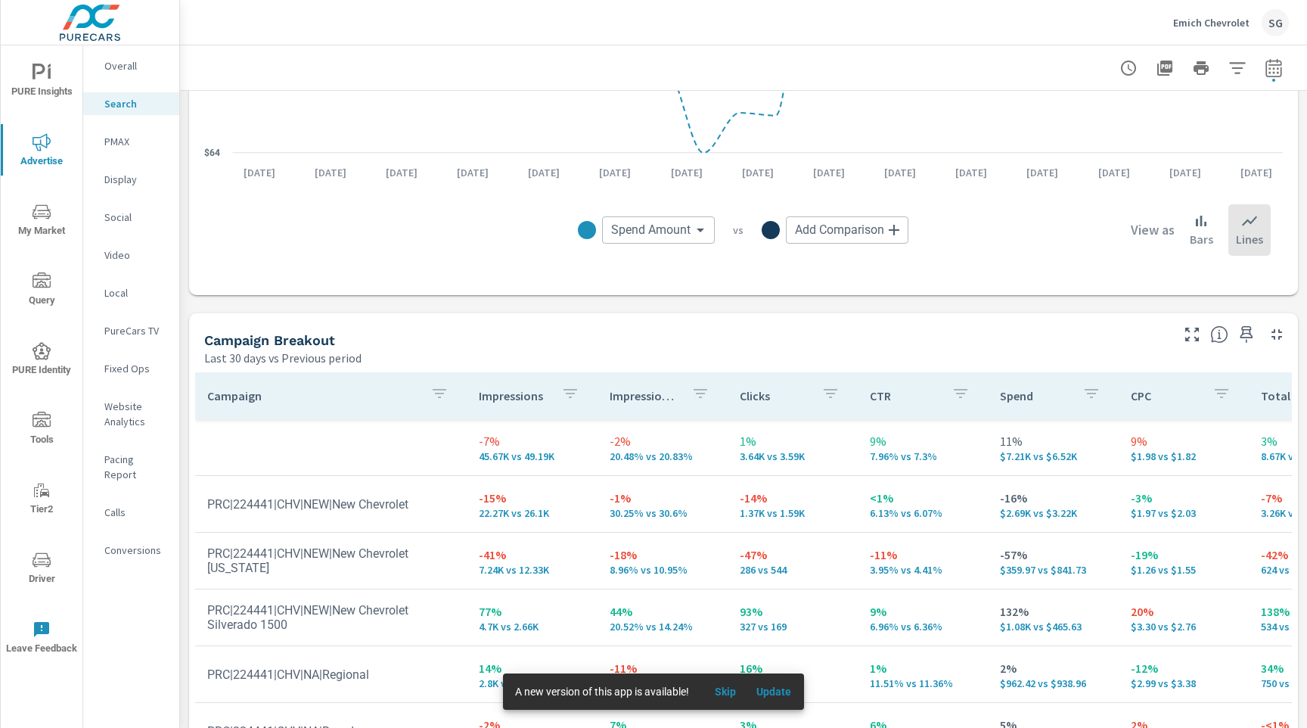
scroll to position [1232, 0]
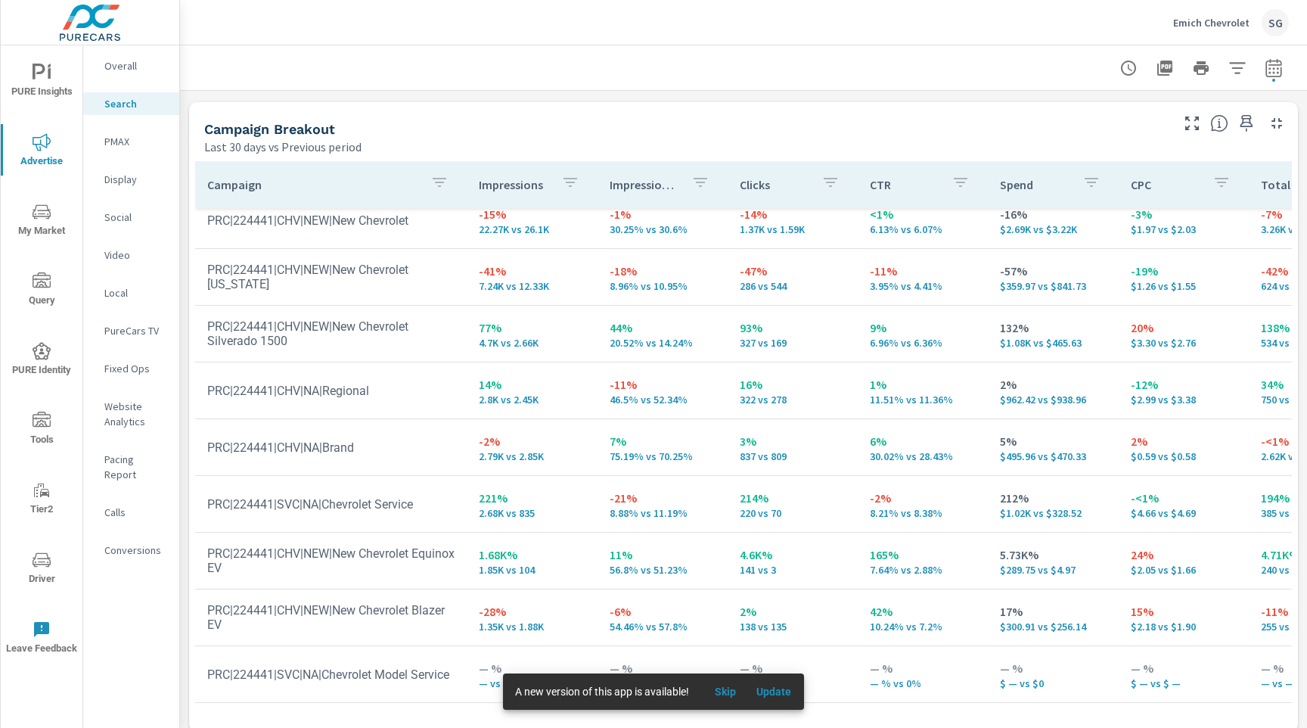
scroll to position [1468, 0]
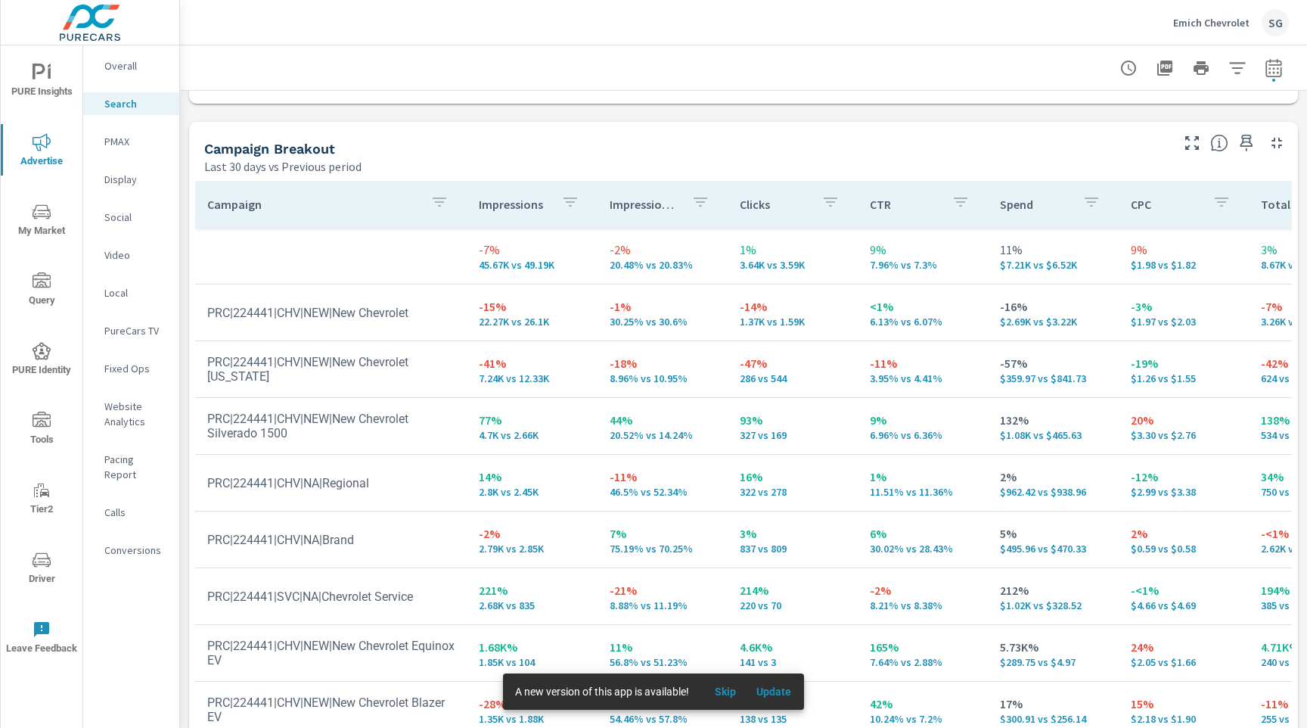
scroll to position [1468, 0]
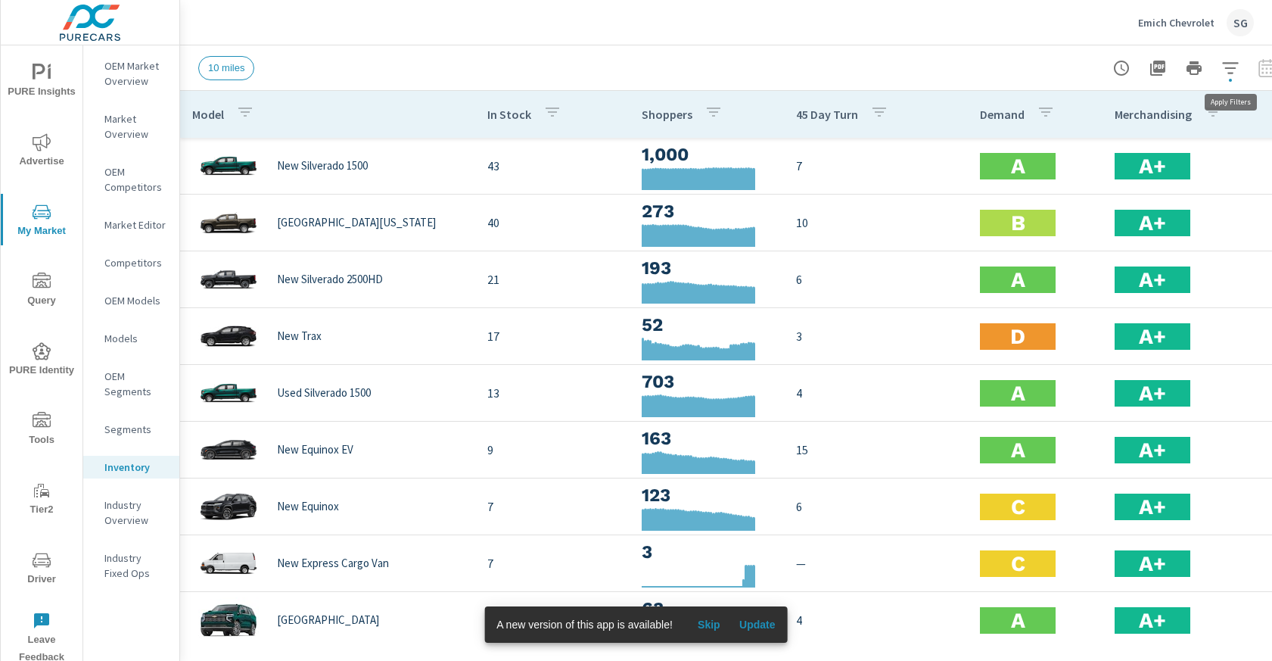
click at [1232, 70] on icon "button" at bounding box center [1230, 68] width 18 height 18
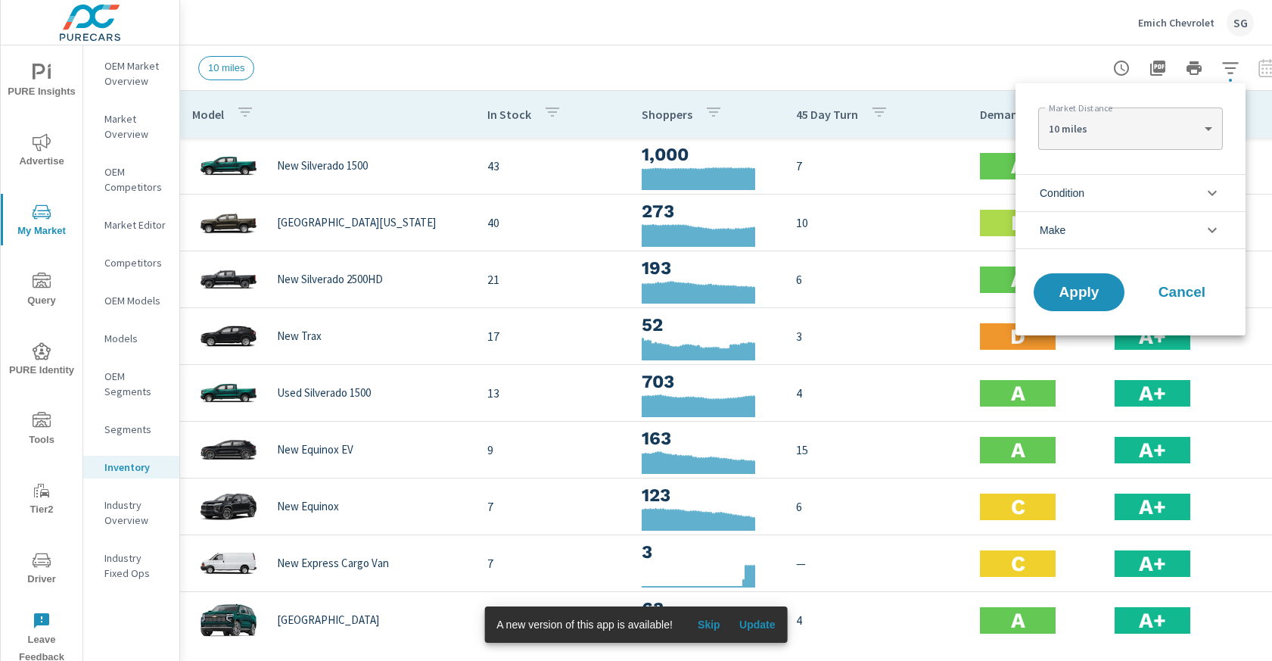
click at [1194, 118] on body "PURE Insights Advertise My Market Query PURE Identity Tools Tier2 Driver Leave …" at bounding box center [636, 330] width 1272 height 661
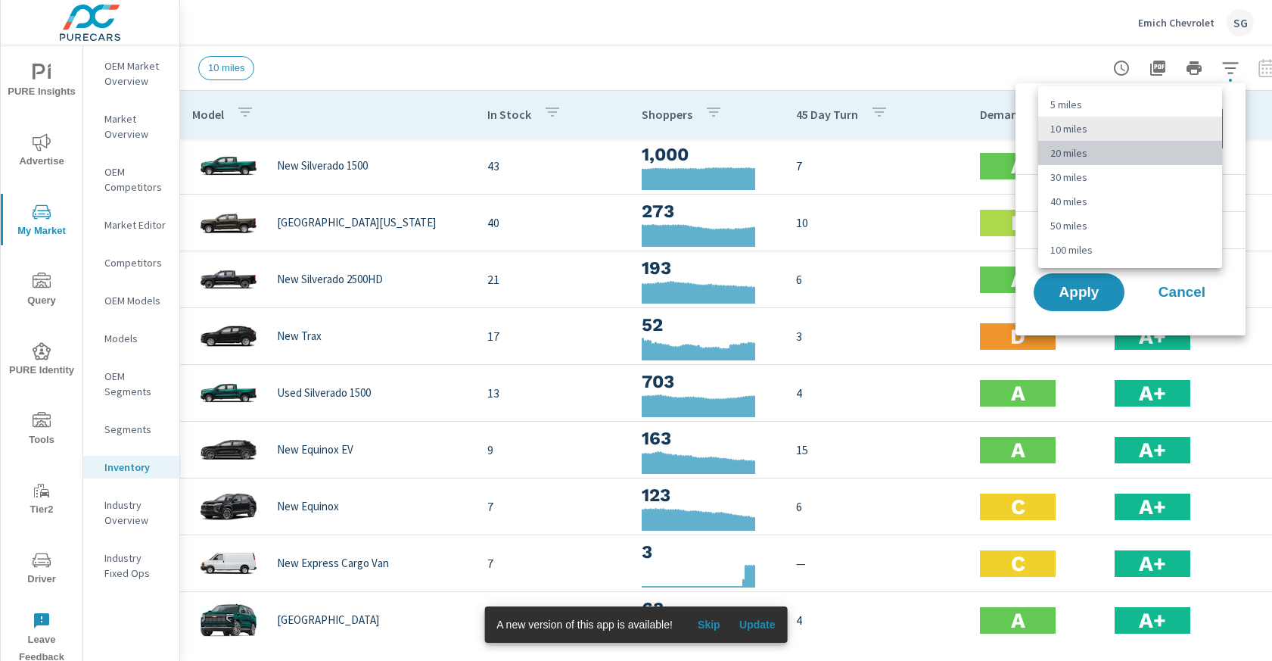
click at [1133, 157] on li "20 miles" at bounding box center [1130, 153] width 184 height 24
type Distance "20"
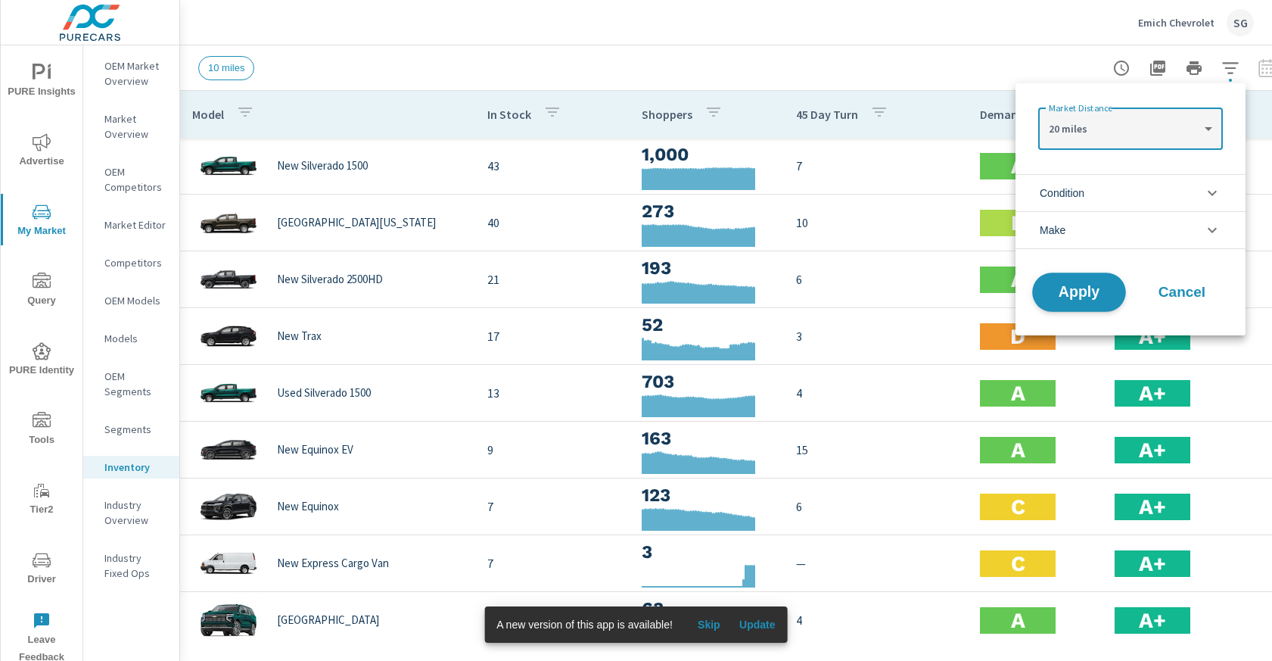
click at [1086, 288] on span "Apply" at bounding box center [1079, 292] width 62 height 14
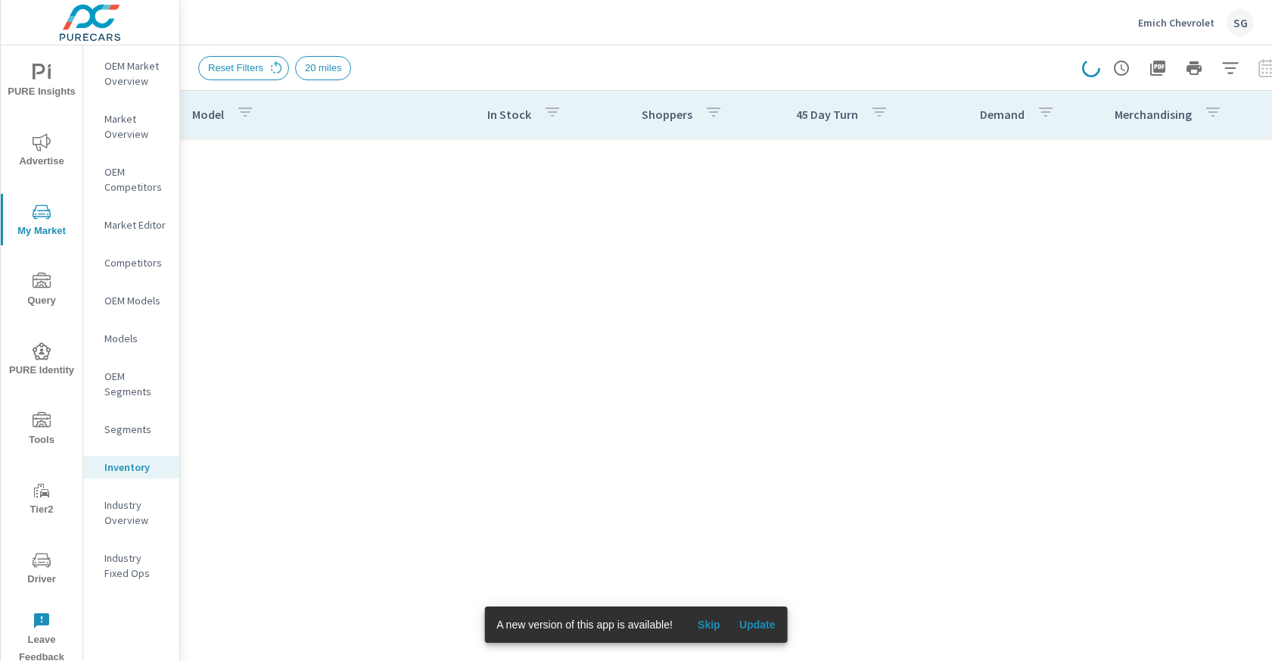
scroll to position [851, 0]
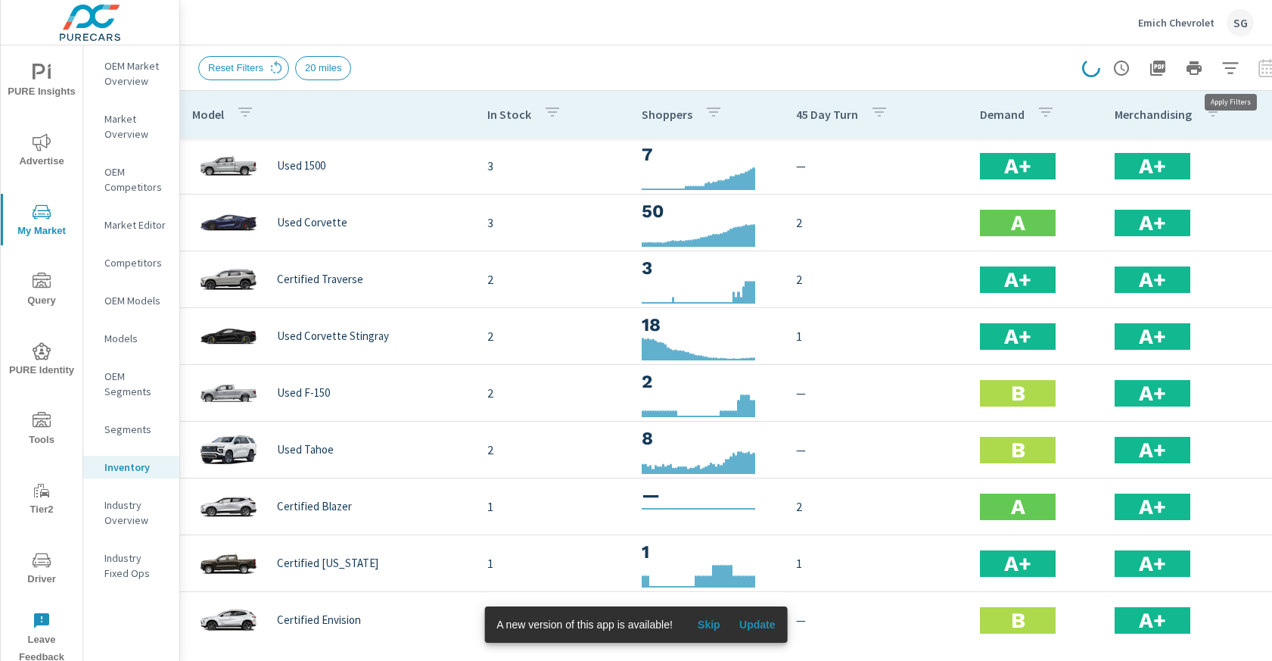
click at [1239, 76] on icon "button" at bounding box center [1230, 68] width 18 height 18
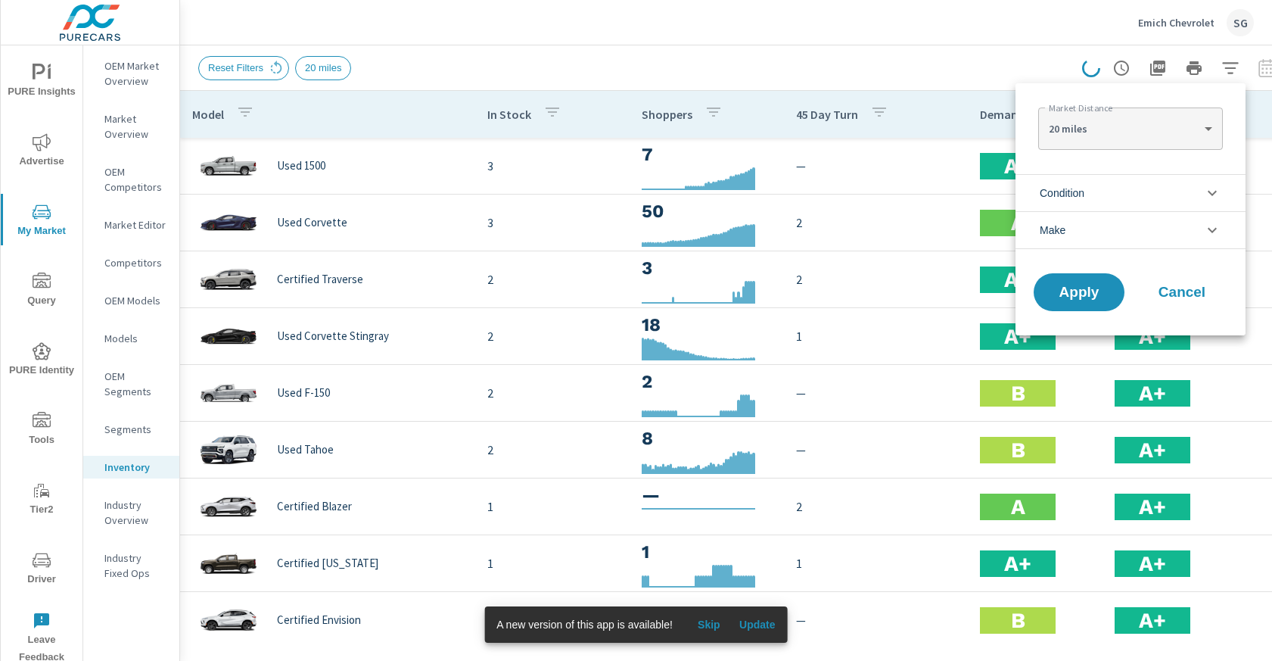
click at [1080, 198] on span "Condition" at bounding box center [1062, 193] width 45 height 36
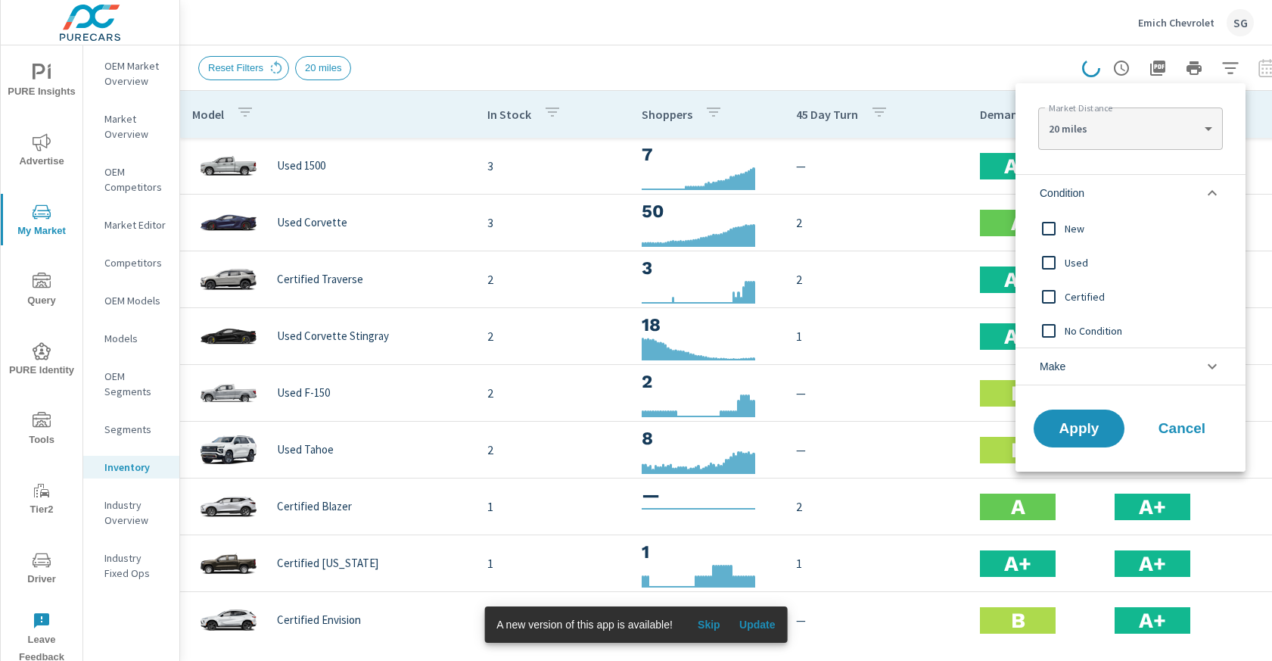
click at [1056, 225] on input "filter options" at bounding box center [1049, 229] width 32 height 32
click at [1093, 426] on span "Apply" at bounding box center [1079, 428] width 62 height 14
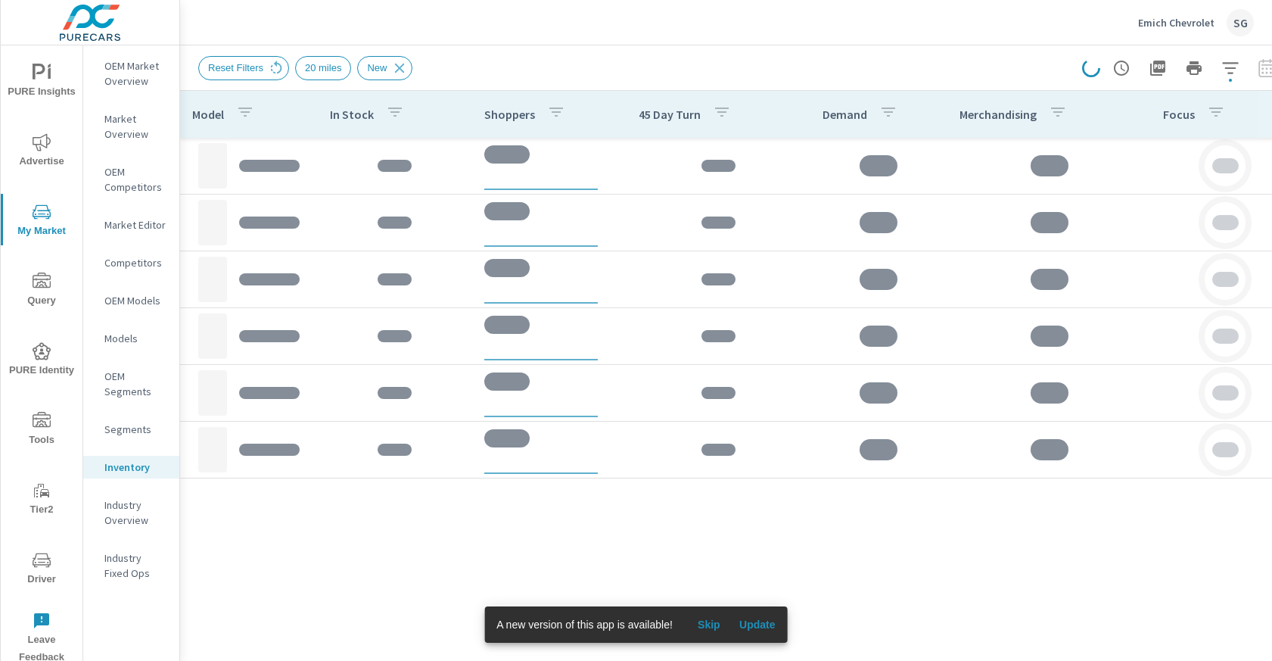
scroll to position [361, 0]
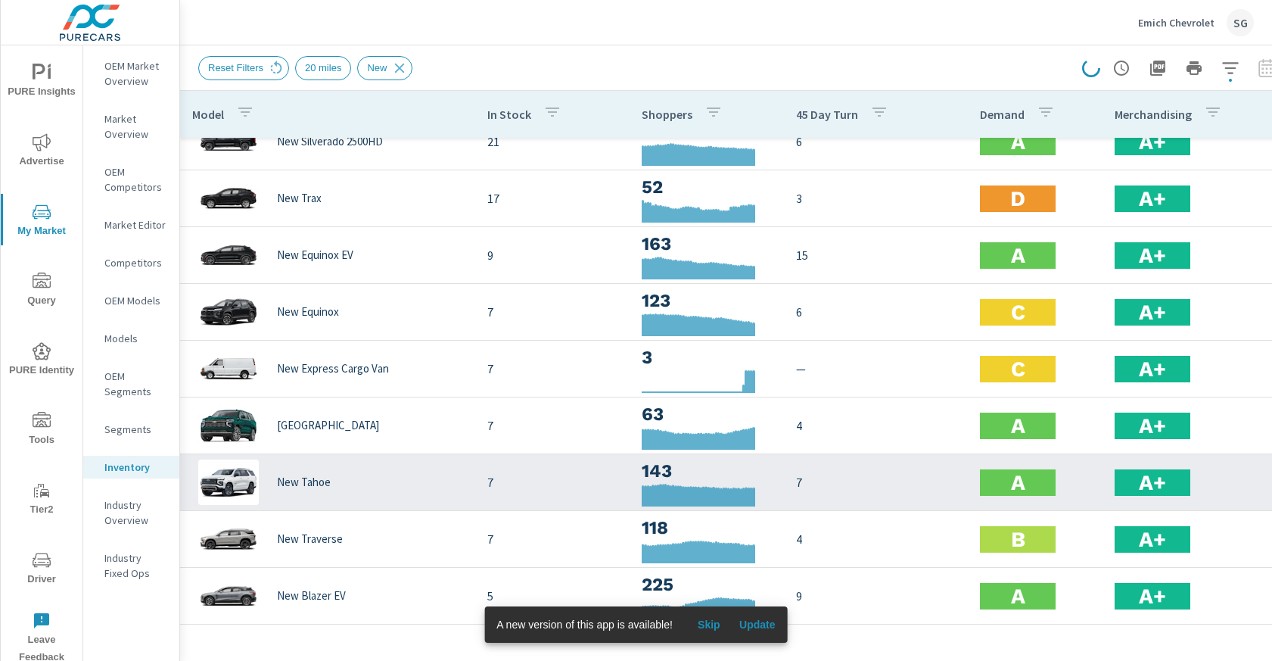
scroll to position [57, 0]
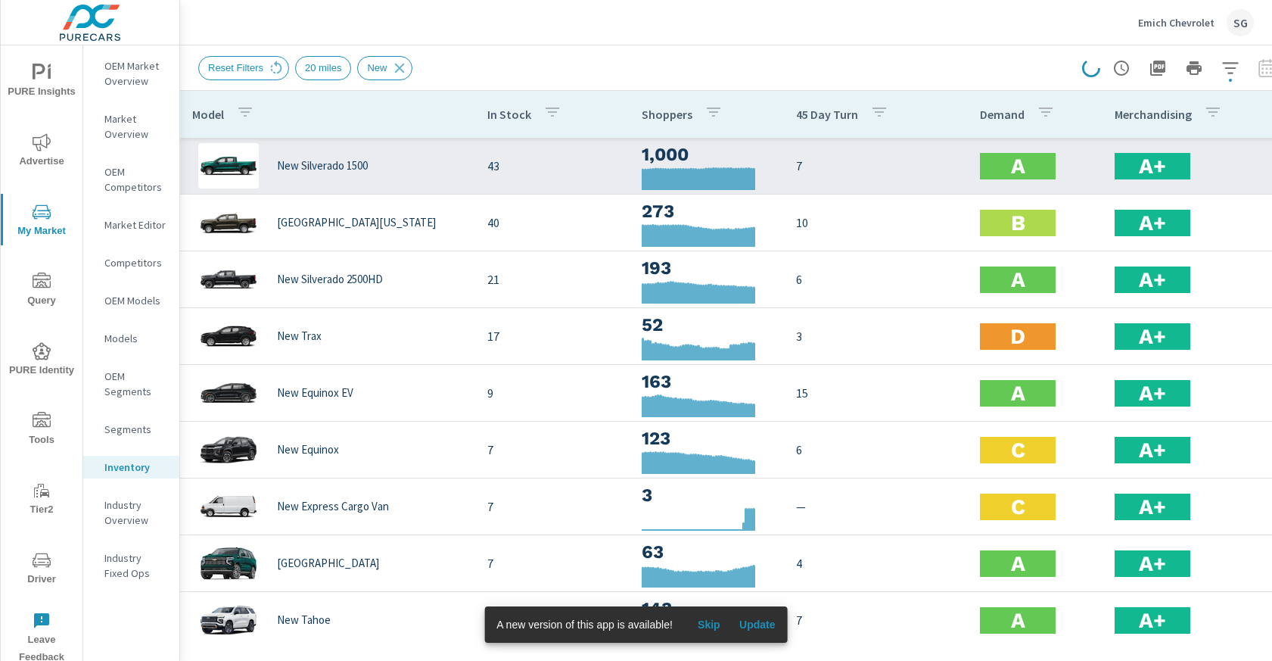
click at [389, 168] on div "New Silverado 1500" at bounding box center [327, 165] width 271 height 45
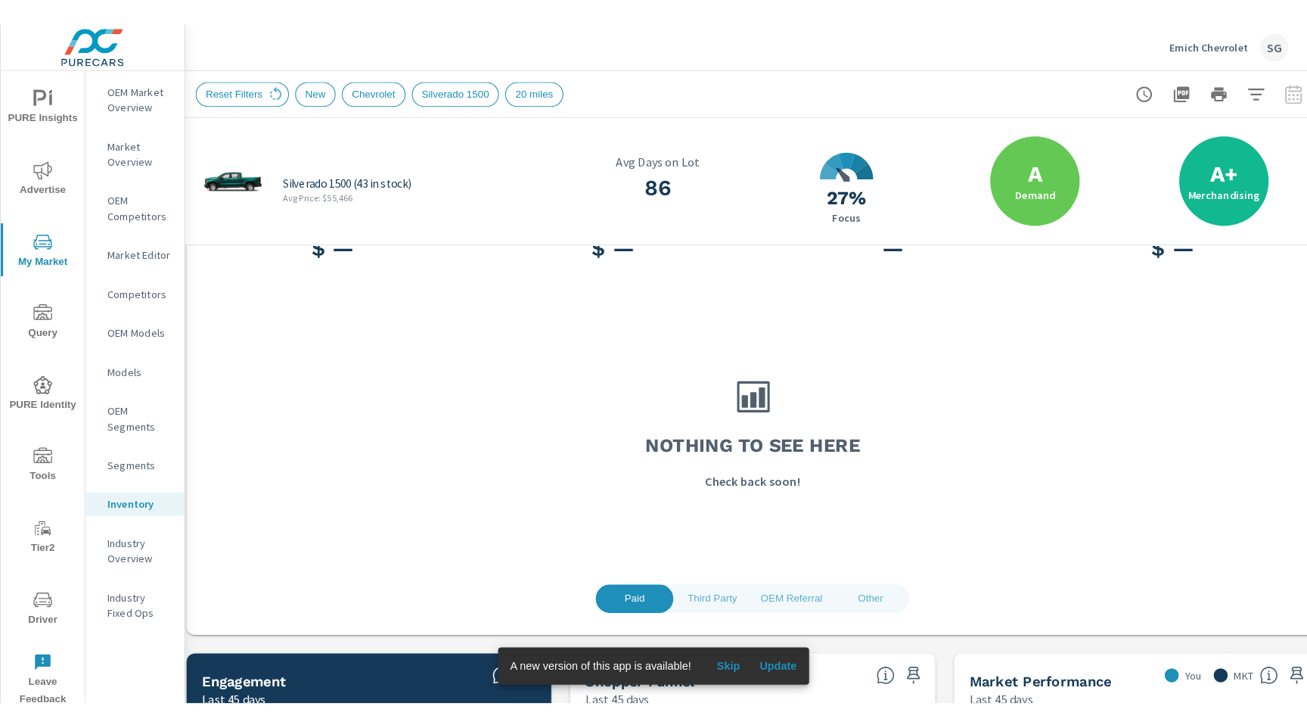
scroll to position [0, 8]
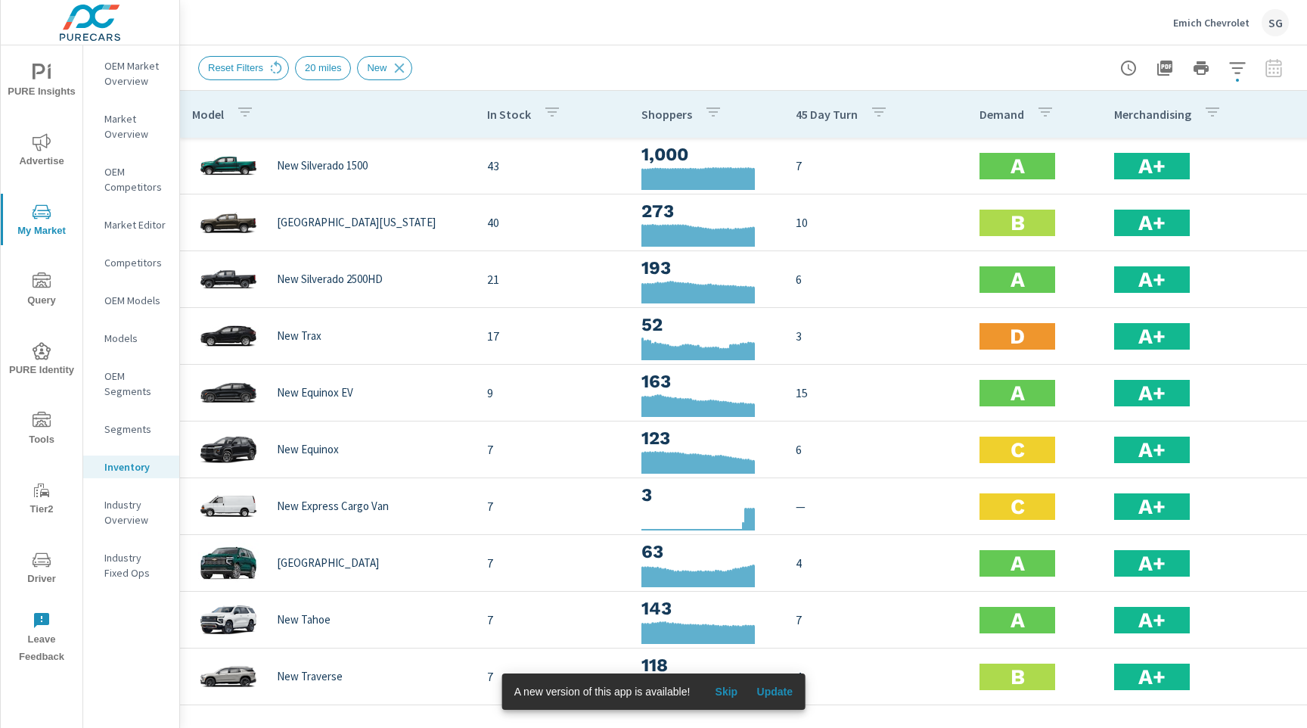
click at [132, 139] on p "Market Overview" at bounding box center [135, 126] width 63 height 30
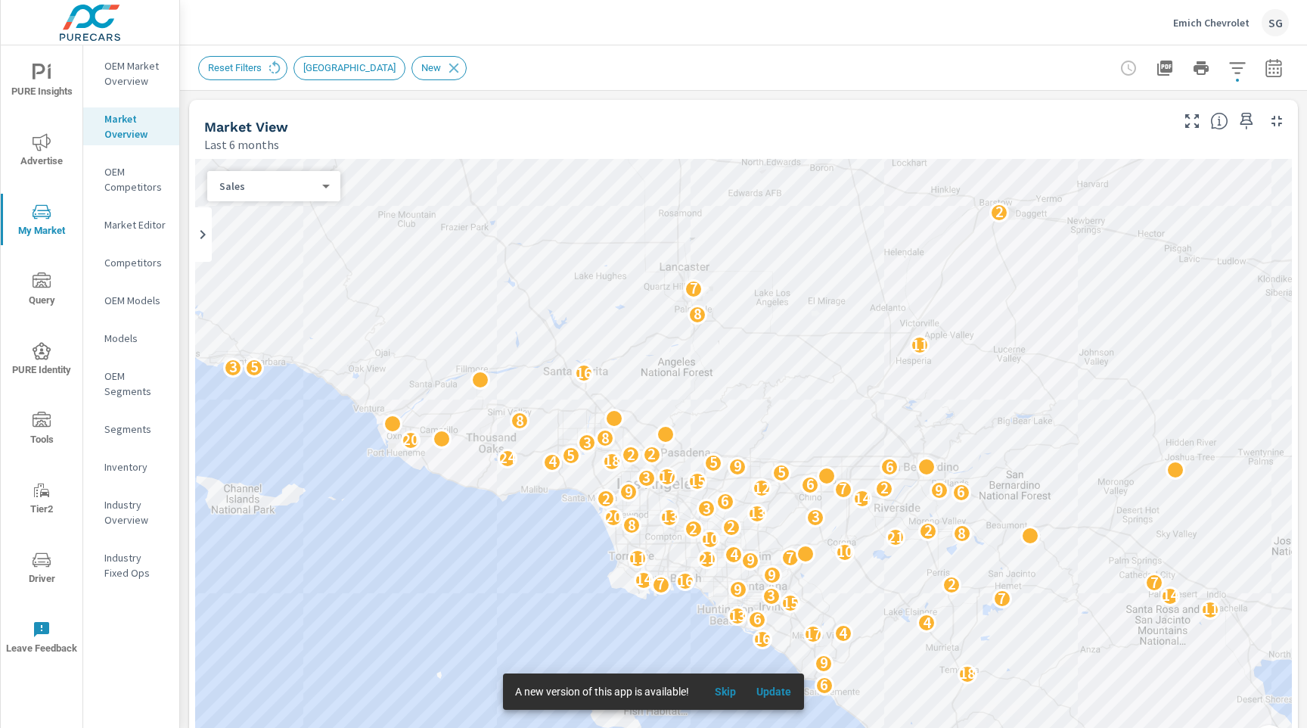
click at [135, 96] on nav "OEM Market Overview Market Overview OEM Competitors Market Editor Competitors O…" at bounding box center [131, 325] width 96 height 560
click at [132, 85] on p "OEM Market Overview" at bounding box center [135, 73] width 63 height 30
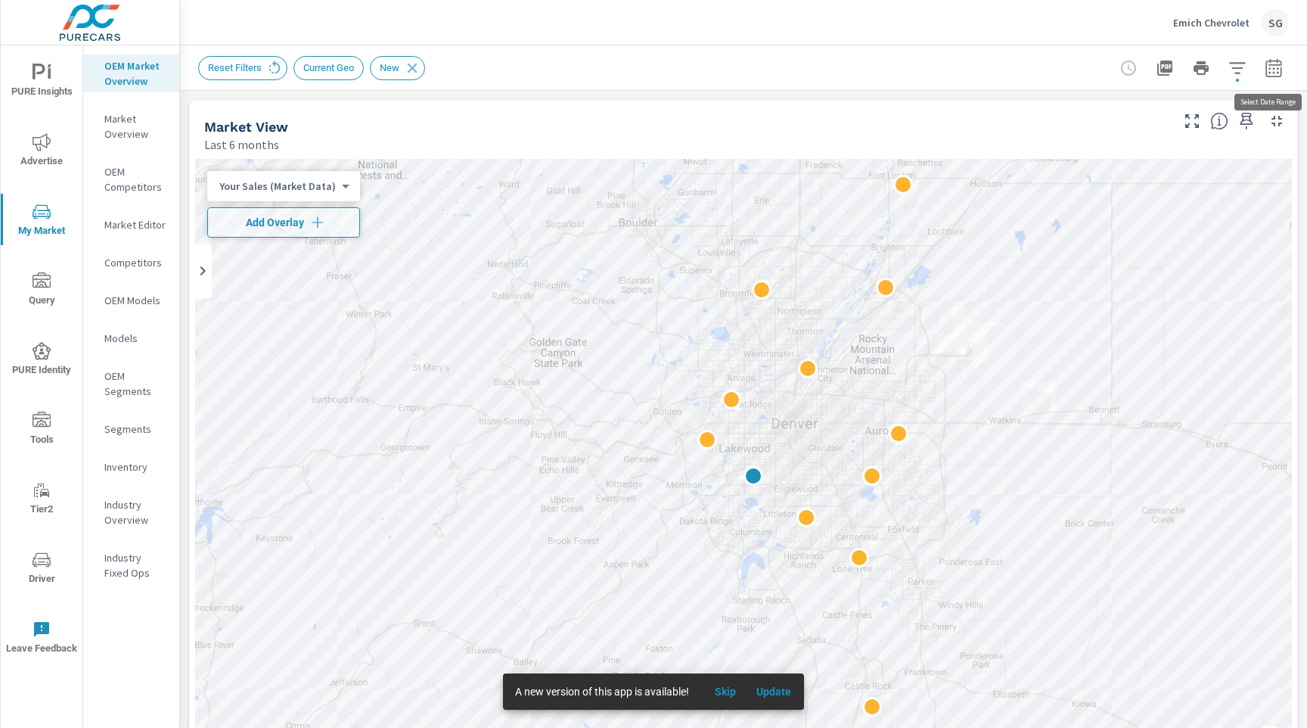
click at [1273, 75] on icon "button" at bounding box center [1274, 68] width 18 height 18
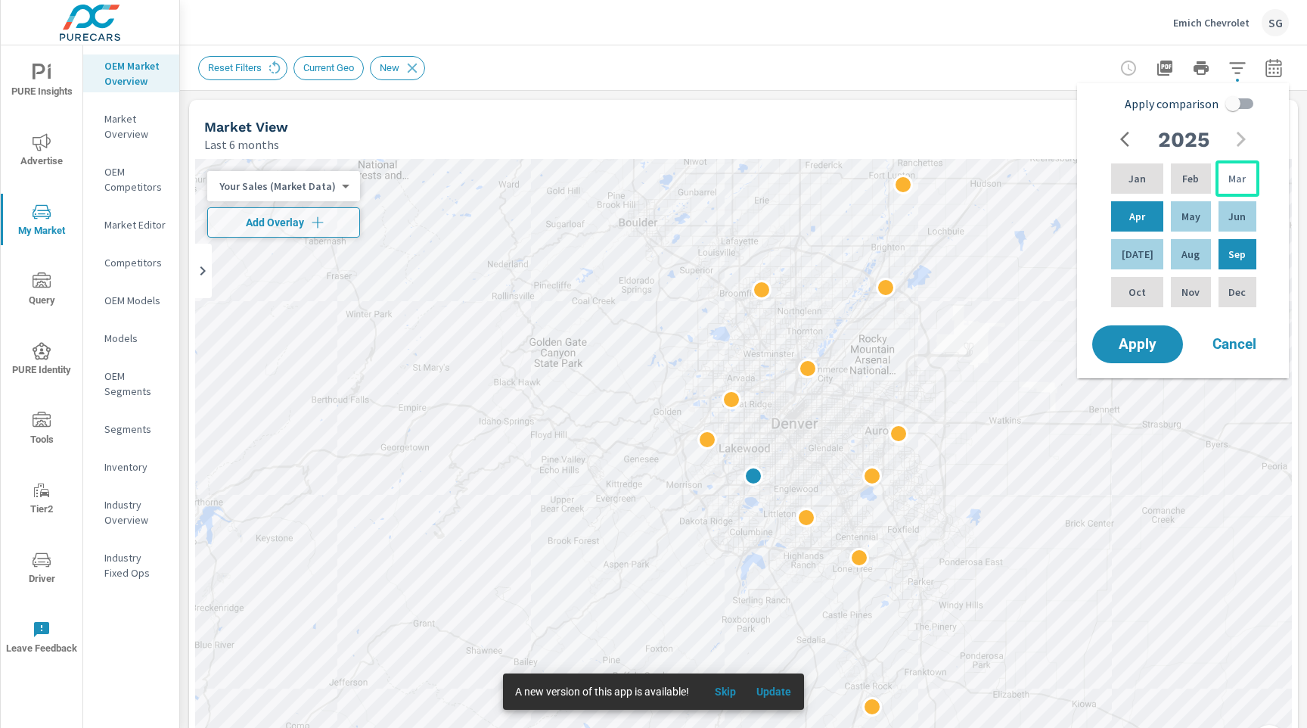
click at [1230, 191] on div "Mar" at bounding box center [1238, 178] width 44 height 36
click at [1193, 251] on div "Aug" at bounding box center [1190, 254] width 45 height 36
click at [1239, 110] on input "Apply comparison" at bounding box center [1233, 103] width 86 height 29
checkbox input "true"
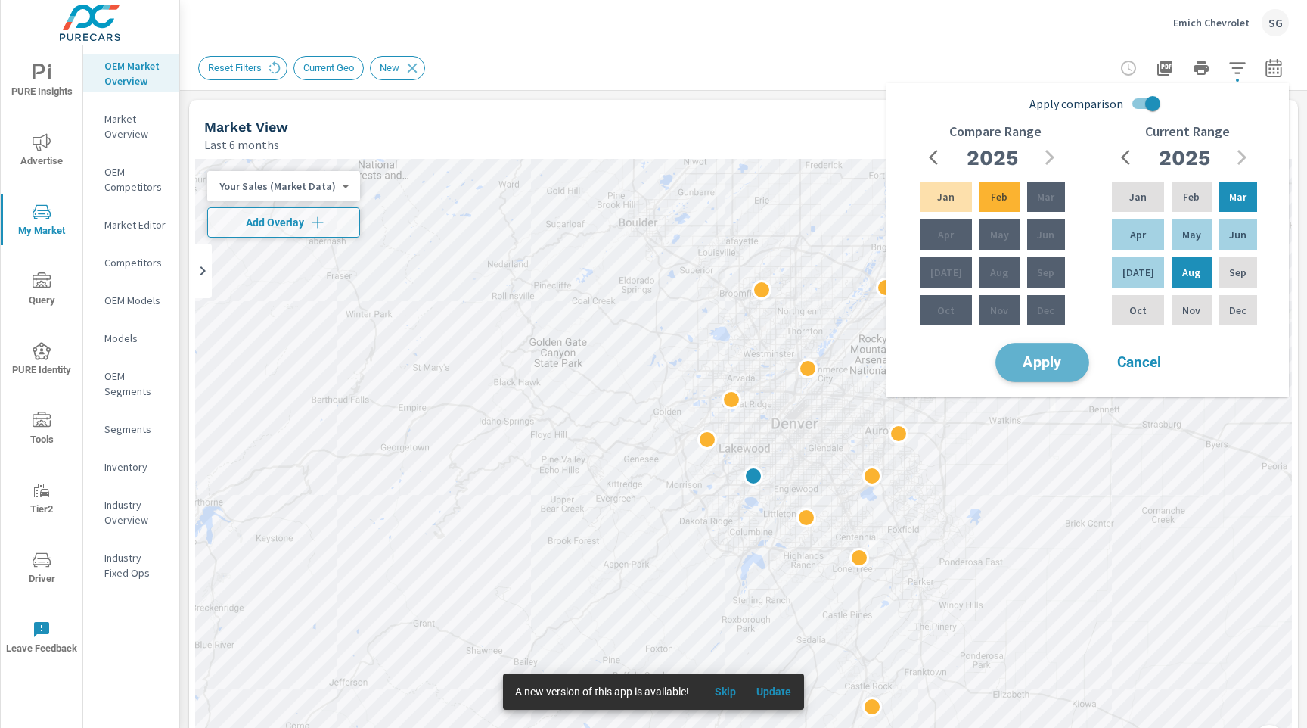
click at [1027, 363] on span "Apply" at bounding box center [1043, 363] width 62 height 14
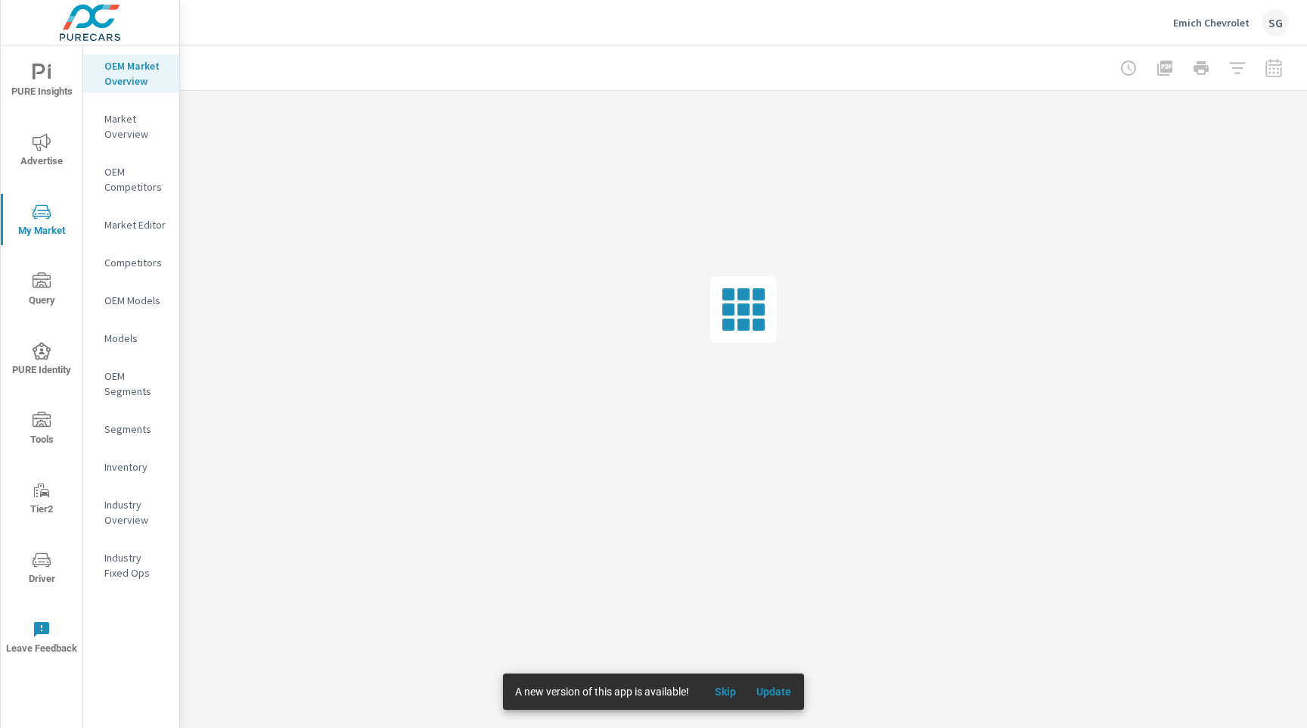
click at [183, 437] on div at bounding box center [743, 309] width 1127 height 437
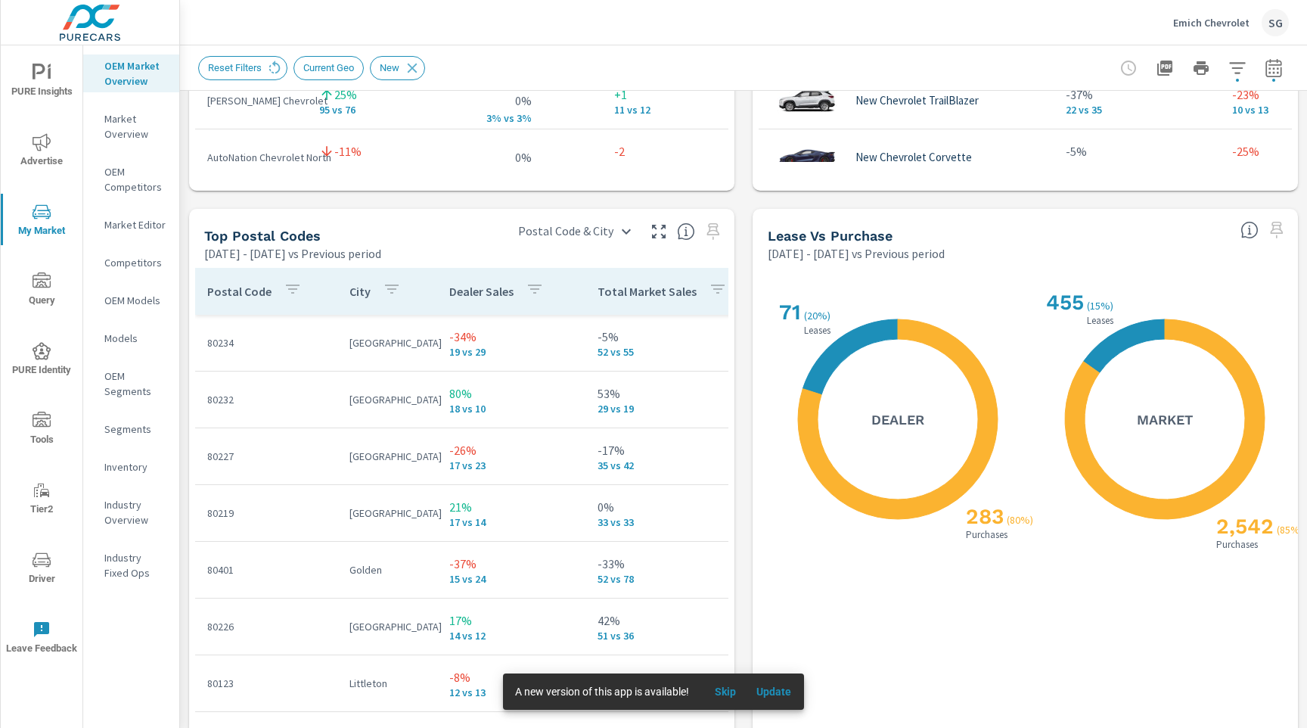
scroll to position [1687, 0]
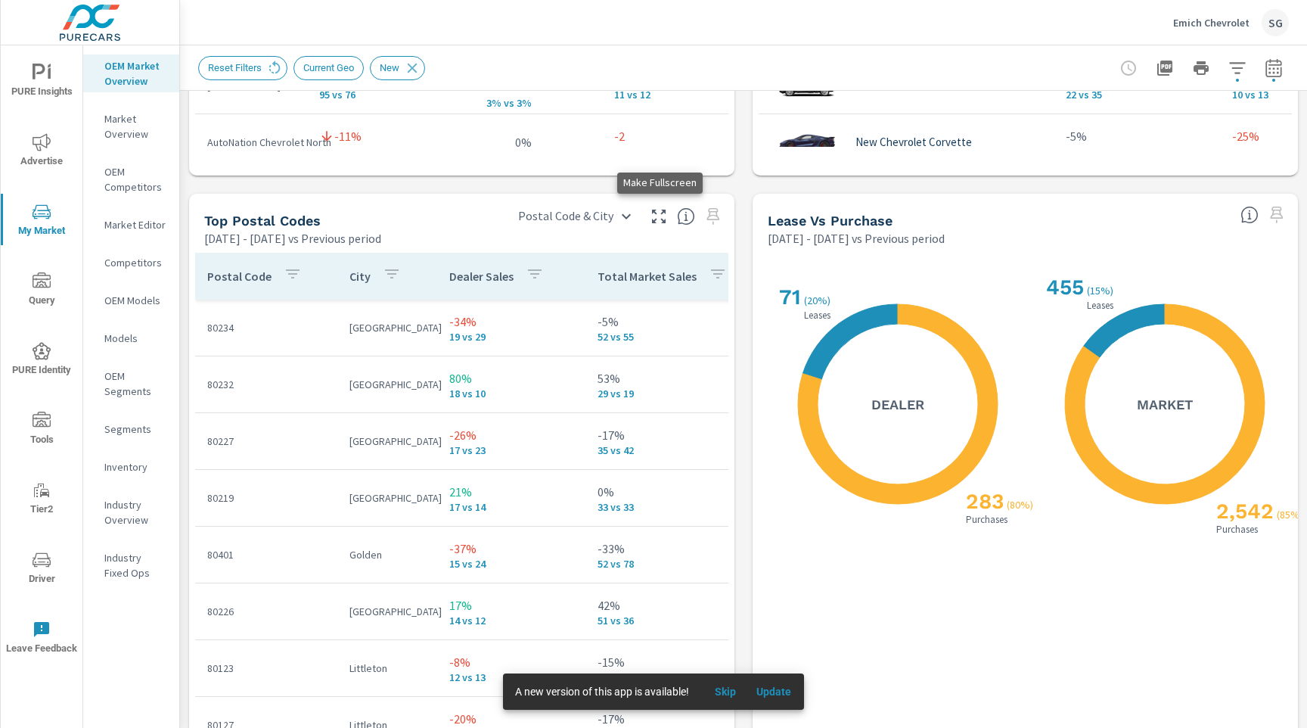
click at [658, 223] on icon "button" at bounding box center [659, 216] width 18 height 18
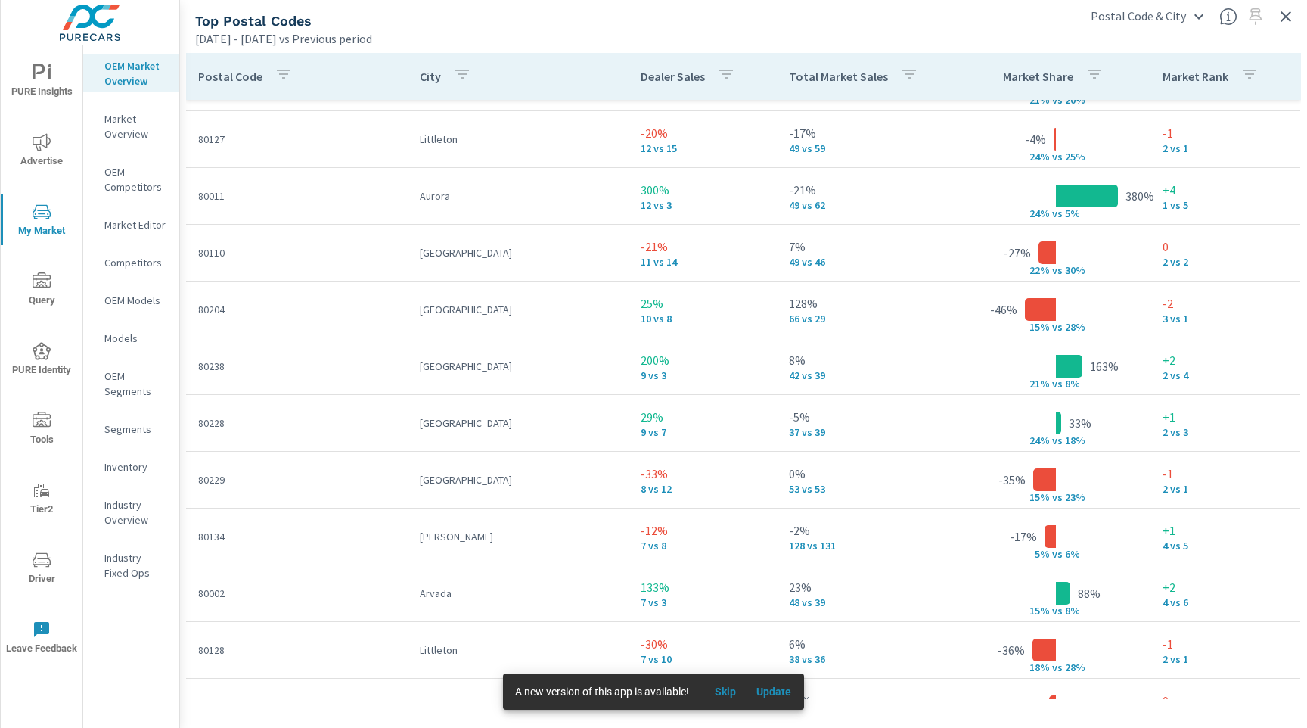
scroll to position [387, 0]
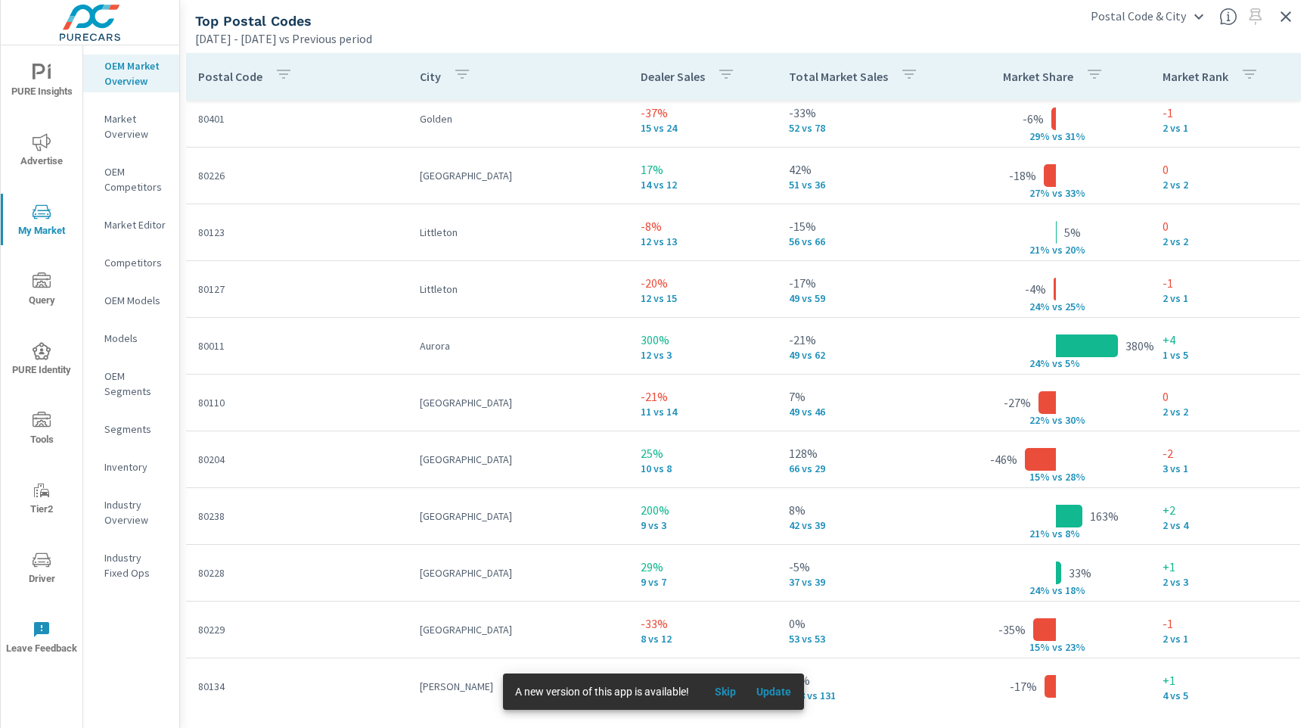
scroll to position [232, 0]
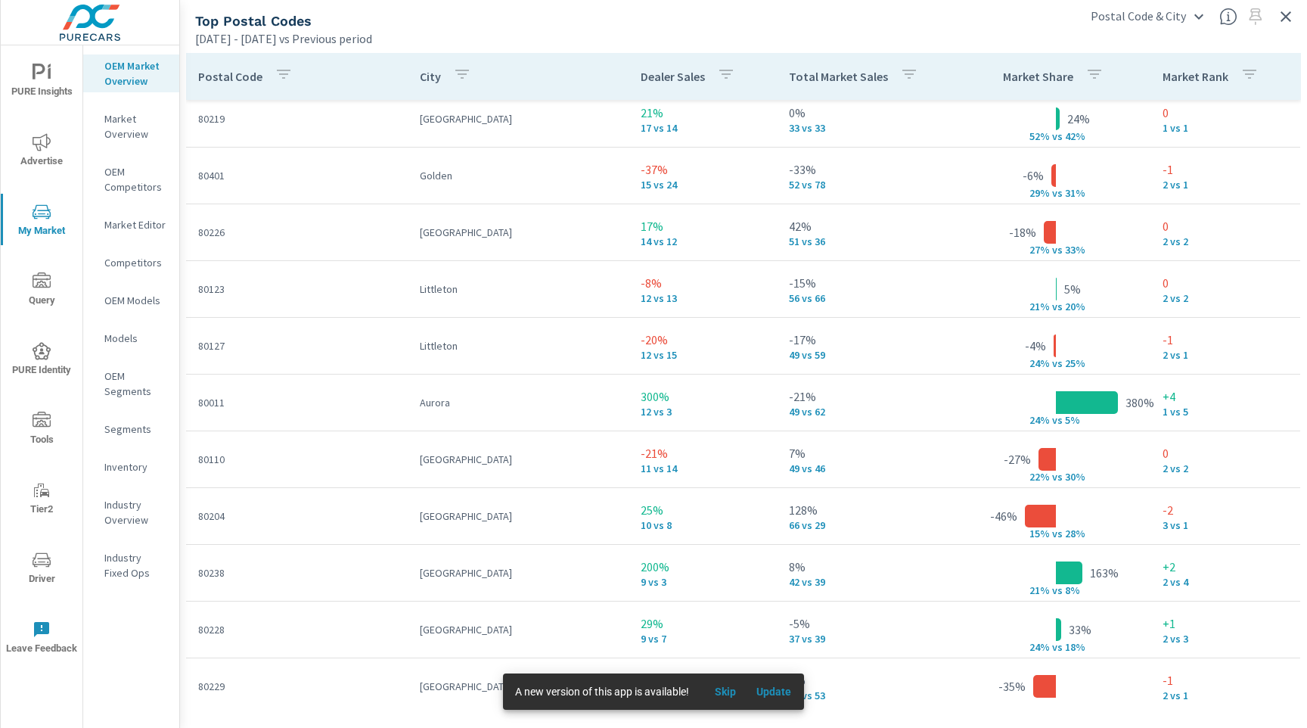
scroll to position [153, 0]
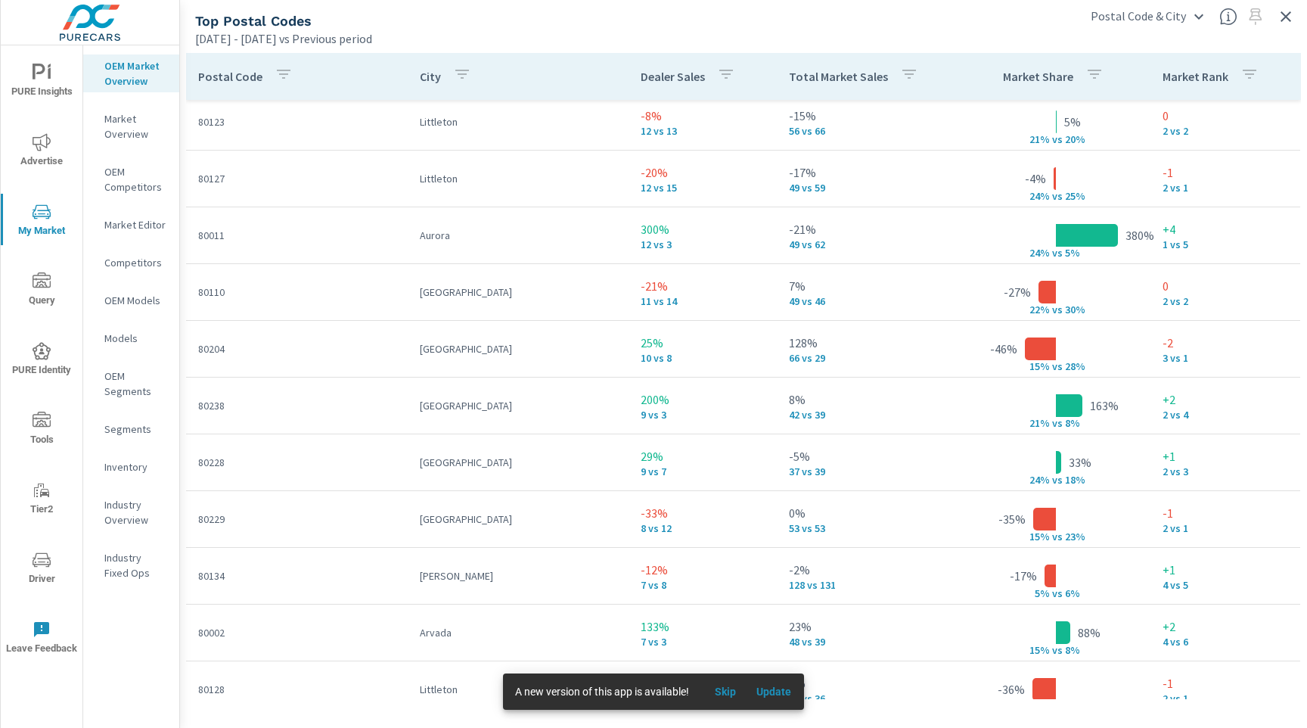
scroll to position [310, 0]
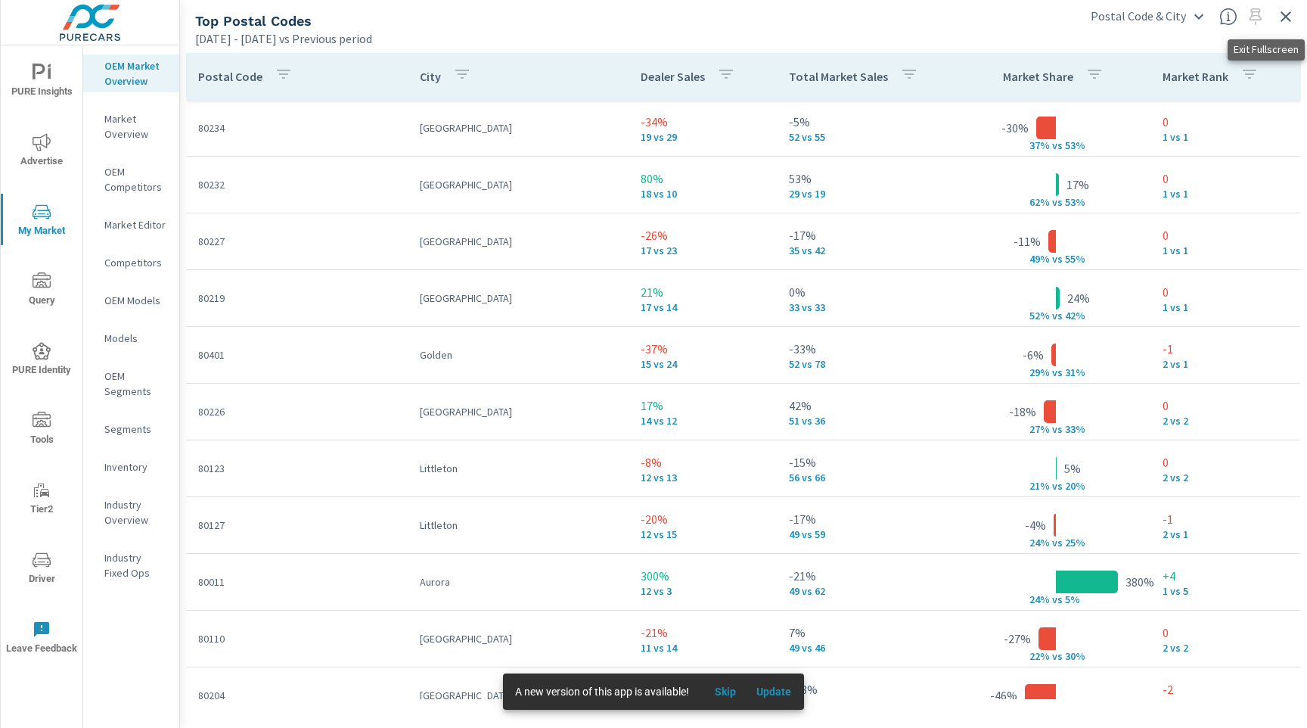
click at [1291, 14] on icon "button" at bounding box center [1286, 17] width 18 height 18
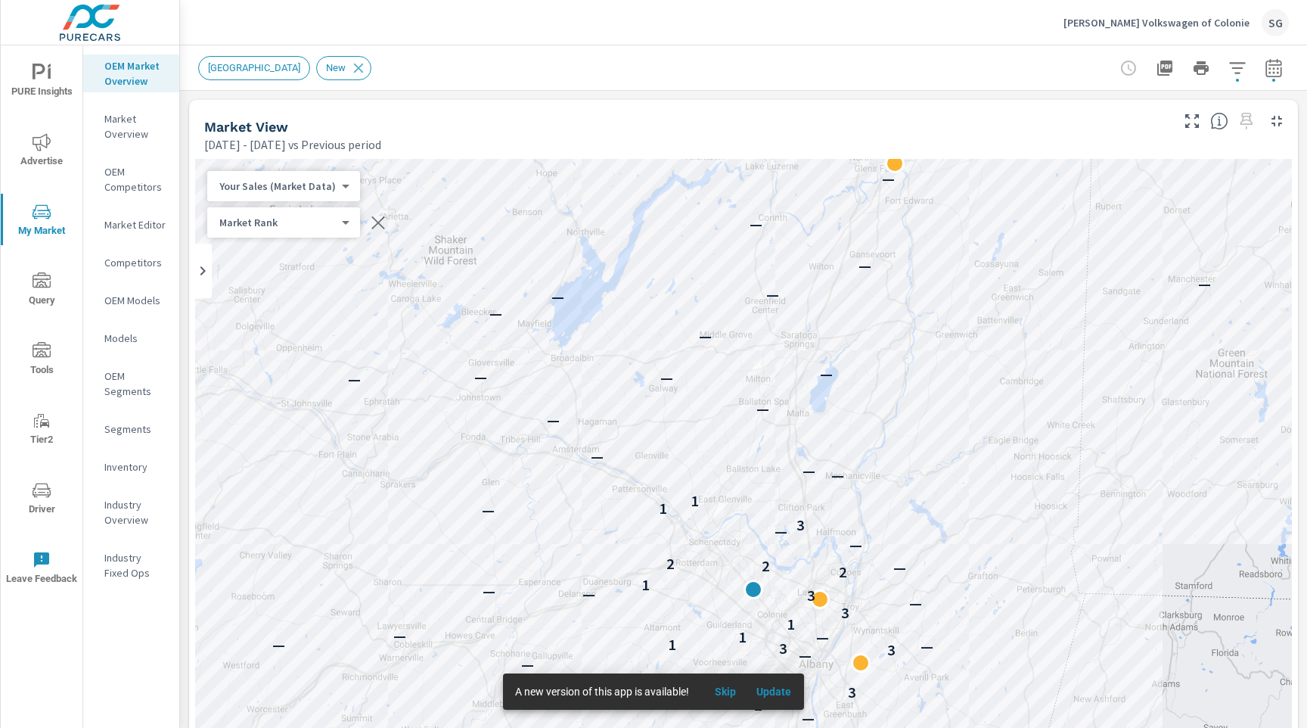
scroll to position [1954, 0]
